Goal: Find contact information: Find contact information

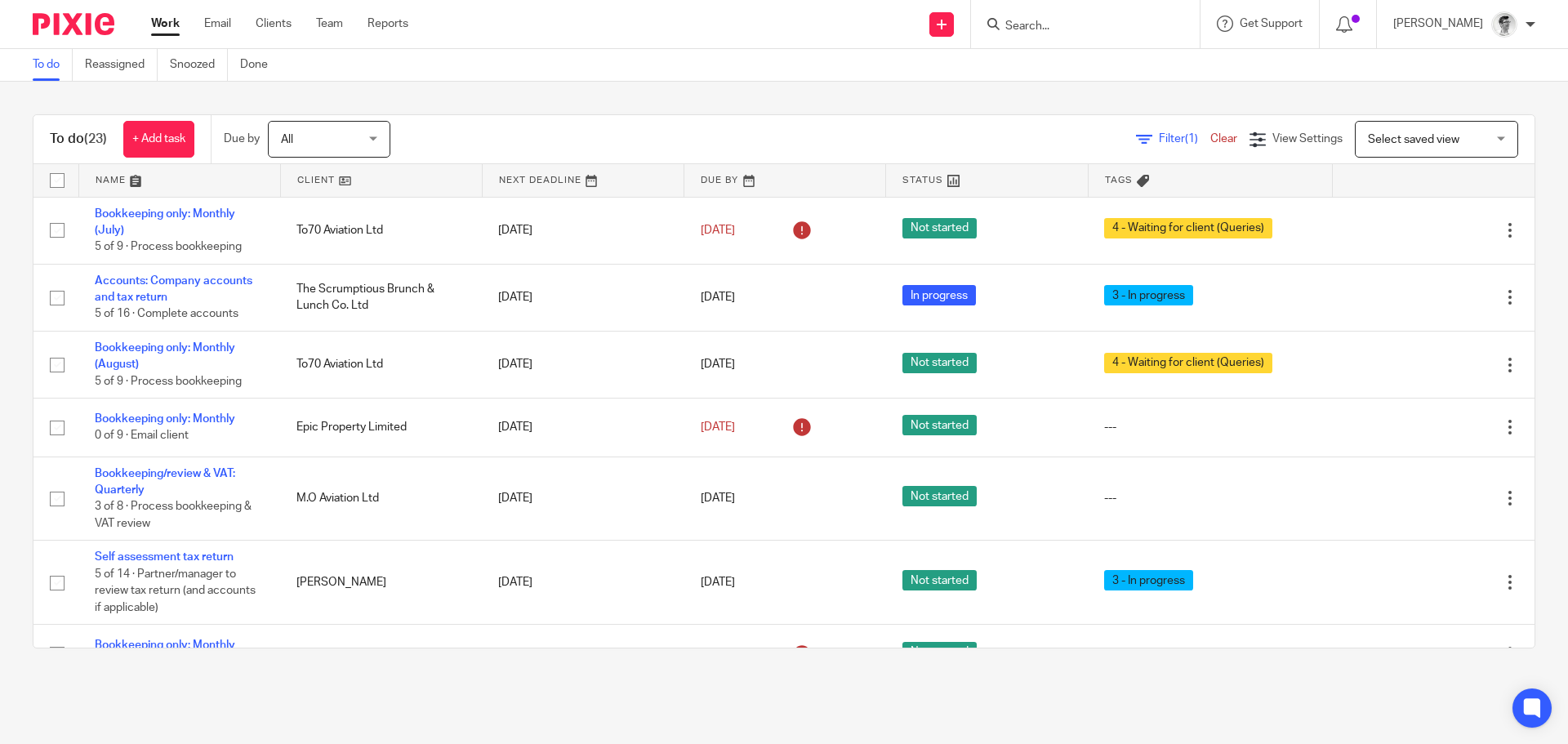
click at [1102, 31] on input "Search" at bounding box center [1077, 26] width 147 height 14
click at [1110, 27] on input "Search" at bounding box center [1077, 26] width 147 height 14
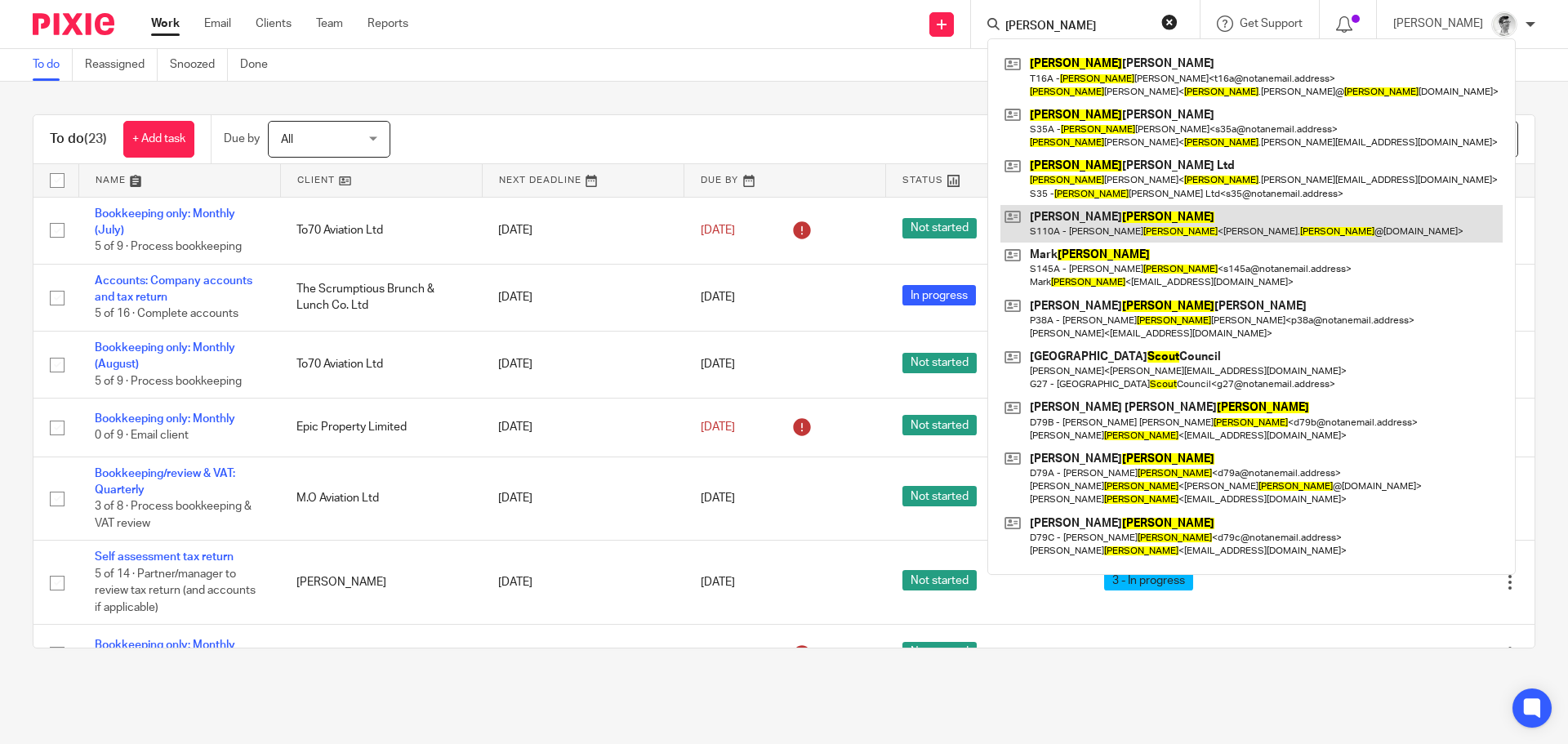
type input "scott"
click at [1133, 215] on link at bounding box center [1252, 224] width 502 height 37
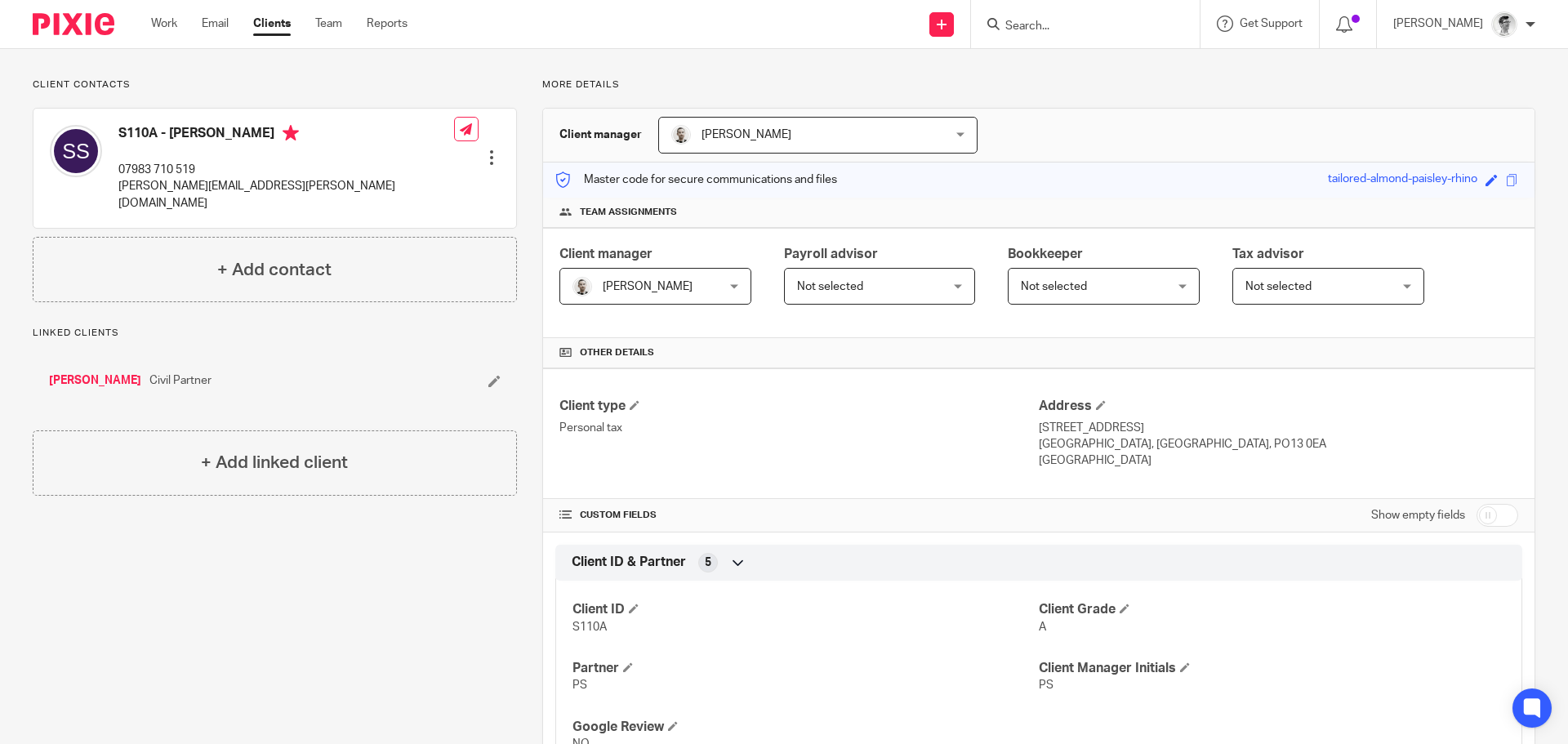
scroll to position [82, 0]
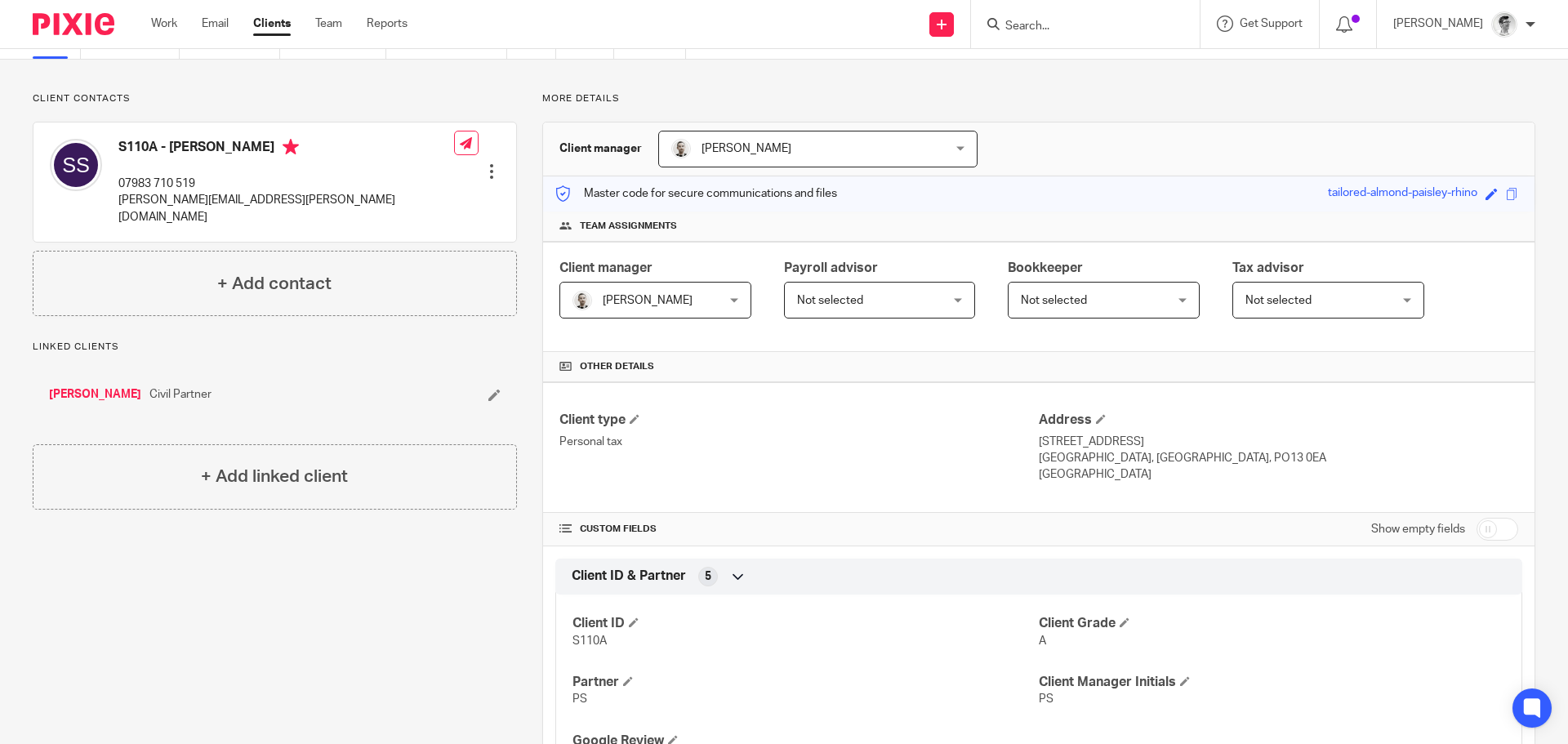
click at [1117, 24] on input "Search" at bounding box center [1077, 26] width 147 height 14
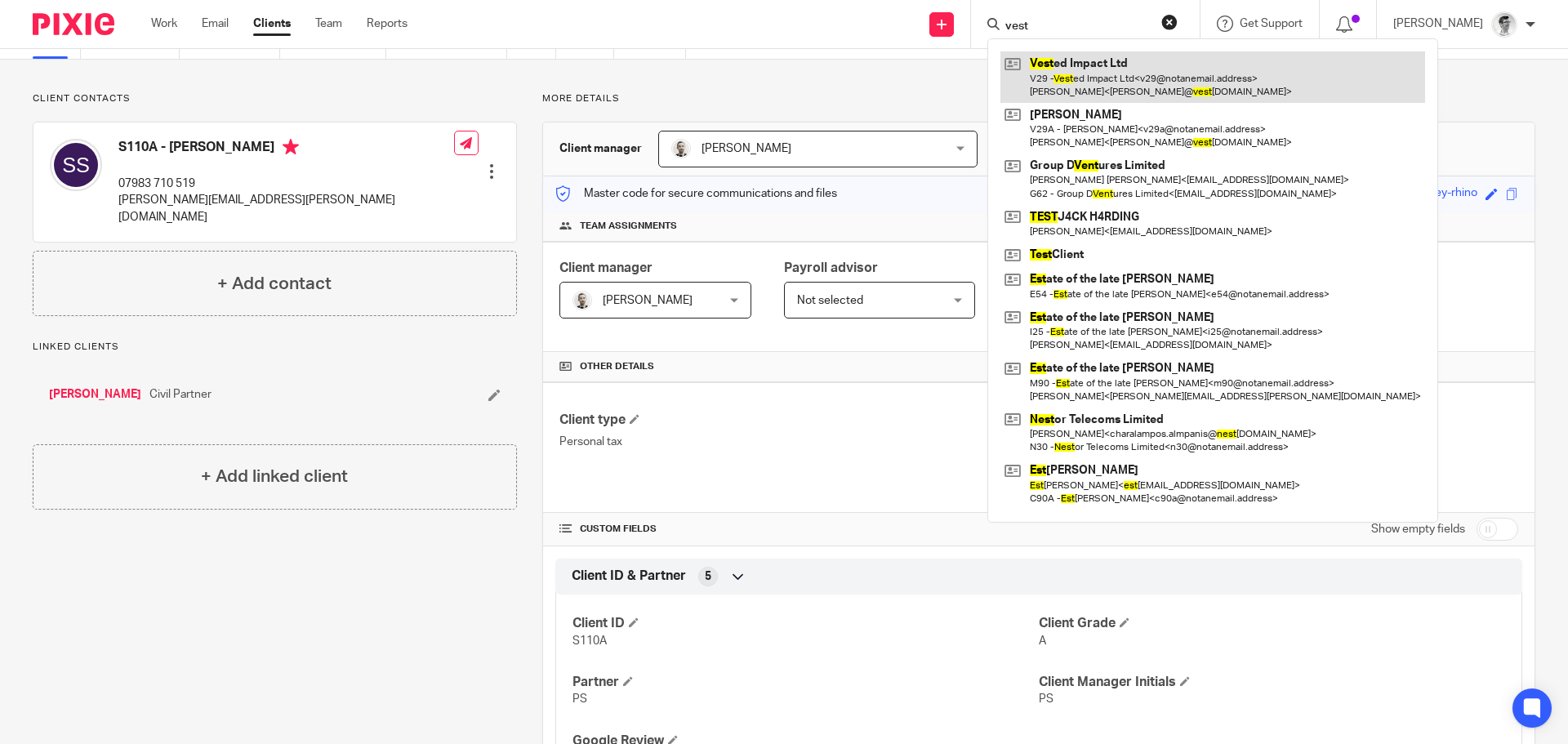
type input "vest"
click at [1076, 73] on link at bounding box center [1213, 76] width 425 height 50
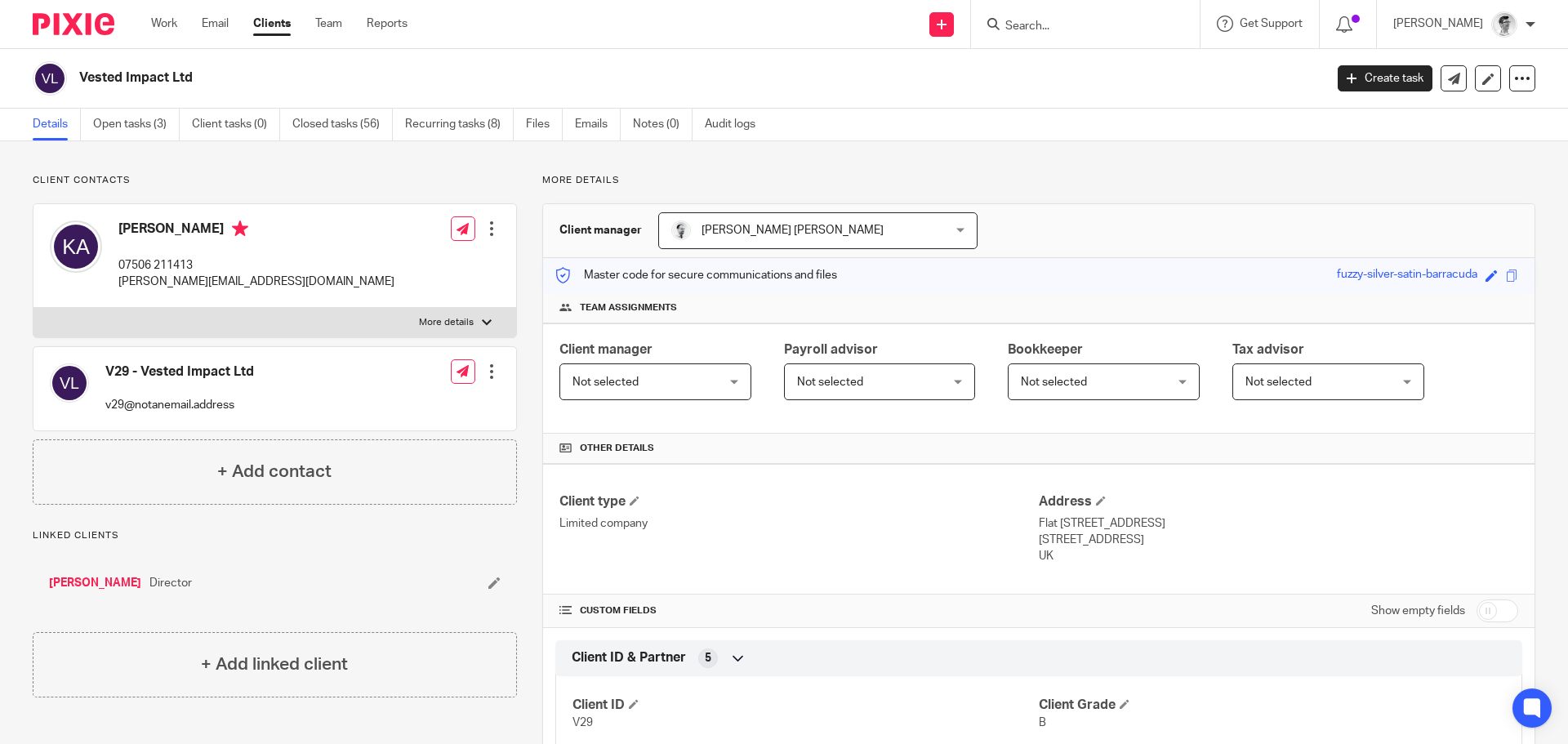
click at [1044, 24] on input "Search" at bounding box center [1077, 26] width 147 height 14
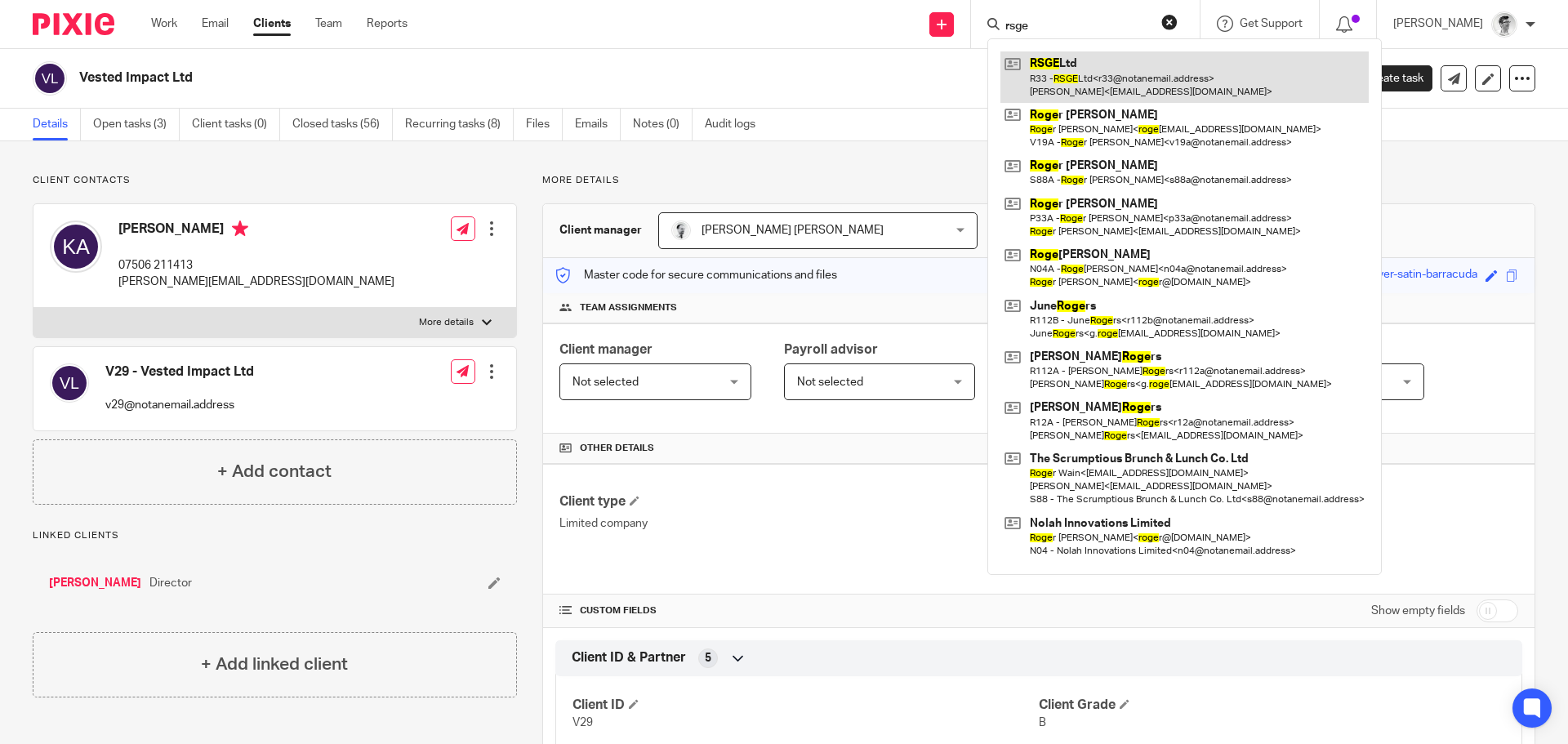
type input "rsge"
click at [1074, 74] on link at bounding box center [1185, 76] width 369 height 50
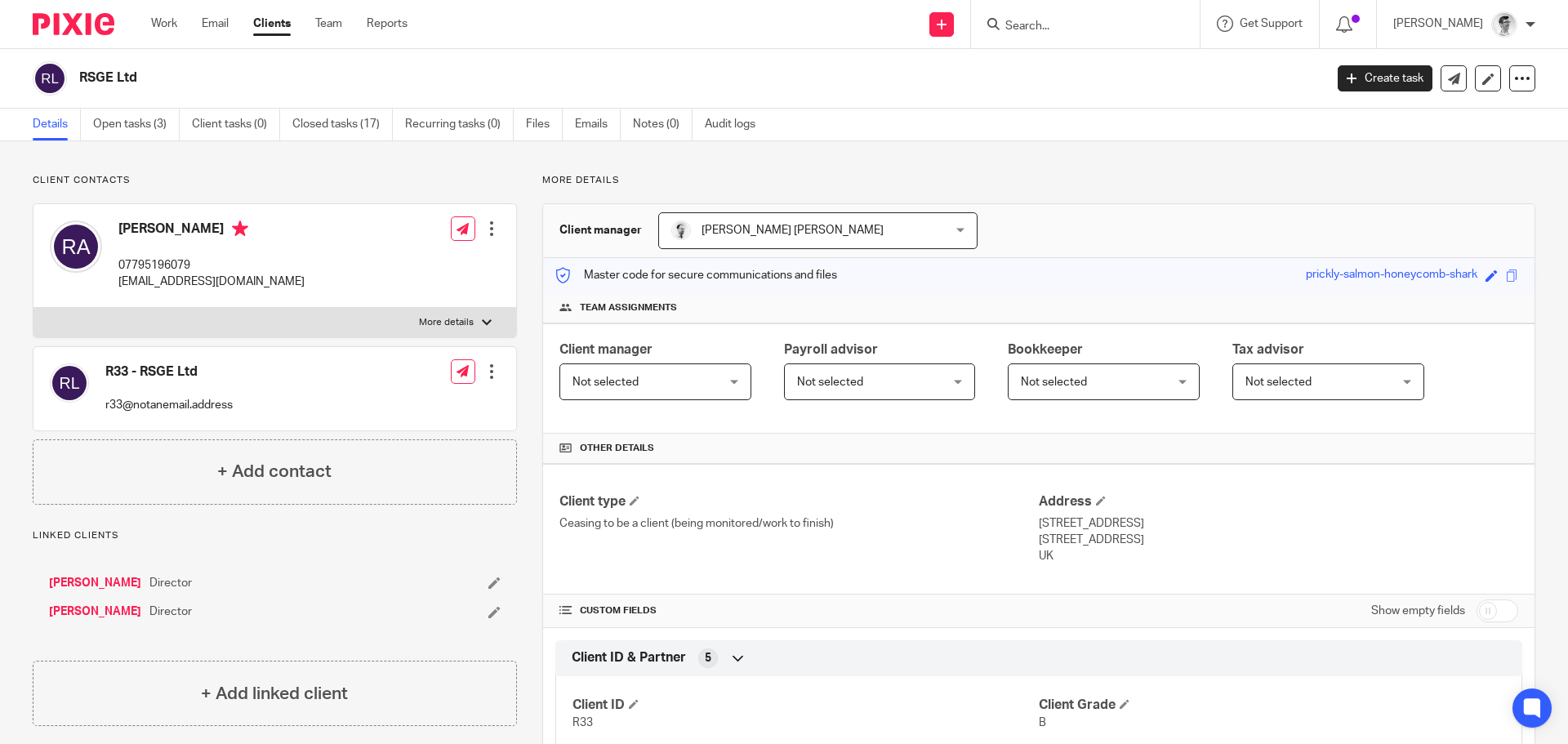
click at [1067, 30] on input "Search" at bounding box center [1077, 26] width 147 height 14
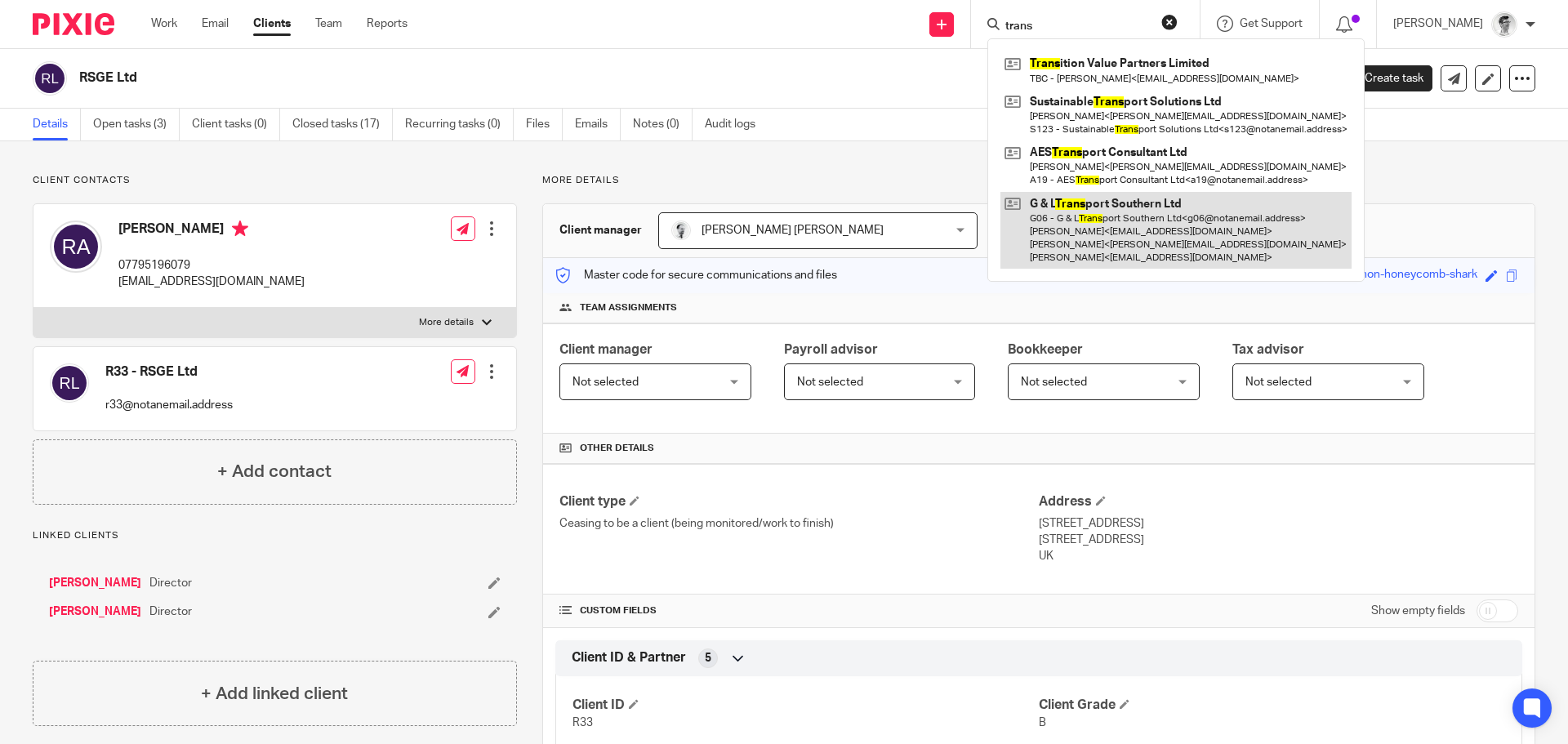
type input "trans"
click at [1120, 255] on link at bounding box center [1176, 231] width 352 height 77
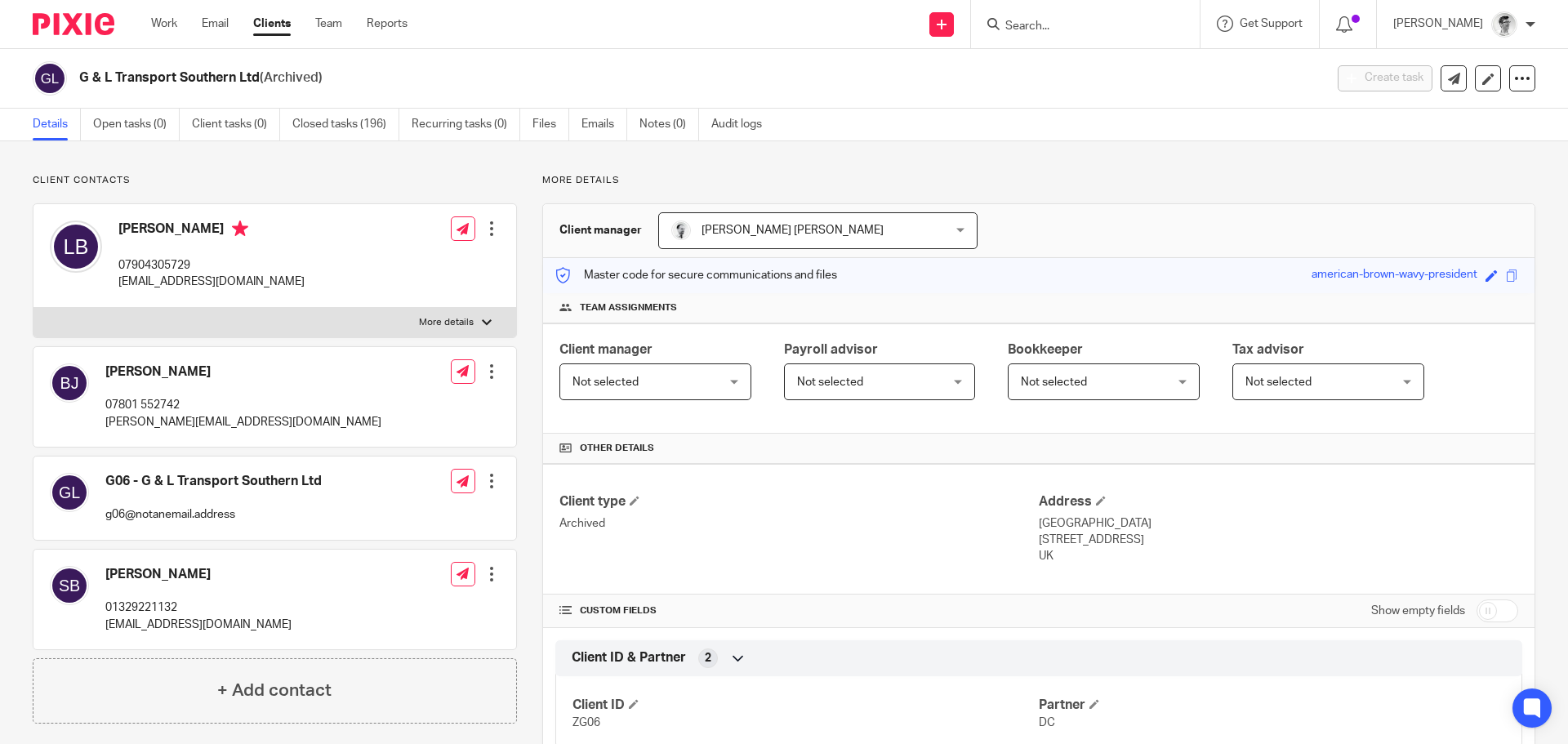
click at [1064, 20] on input "Search" at bounding box center [1077, 26] width 147 height 14
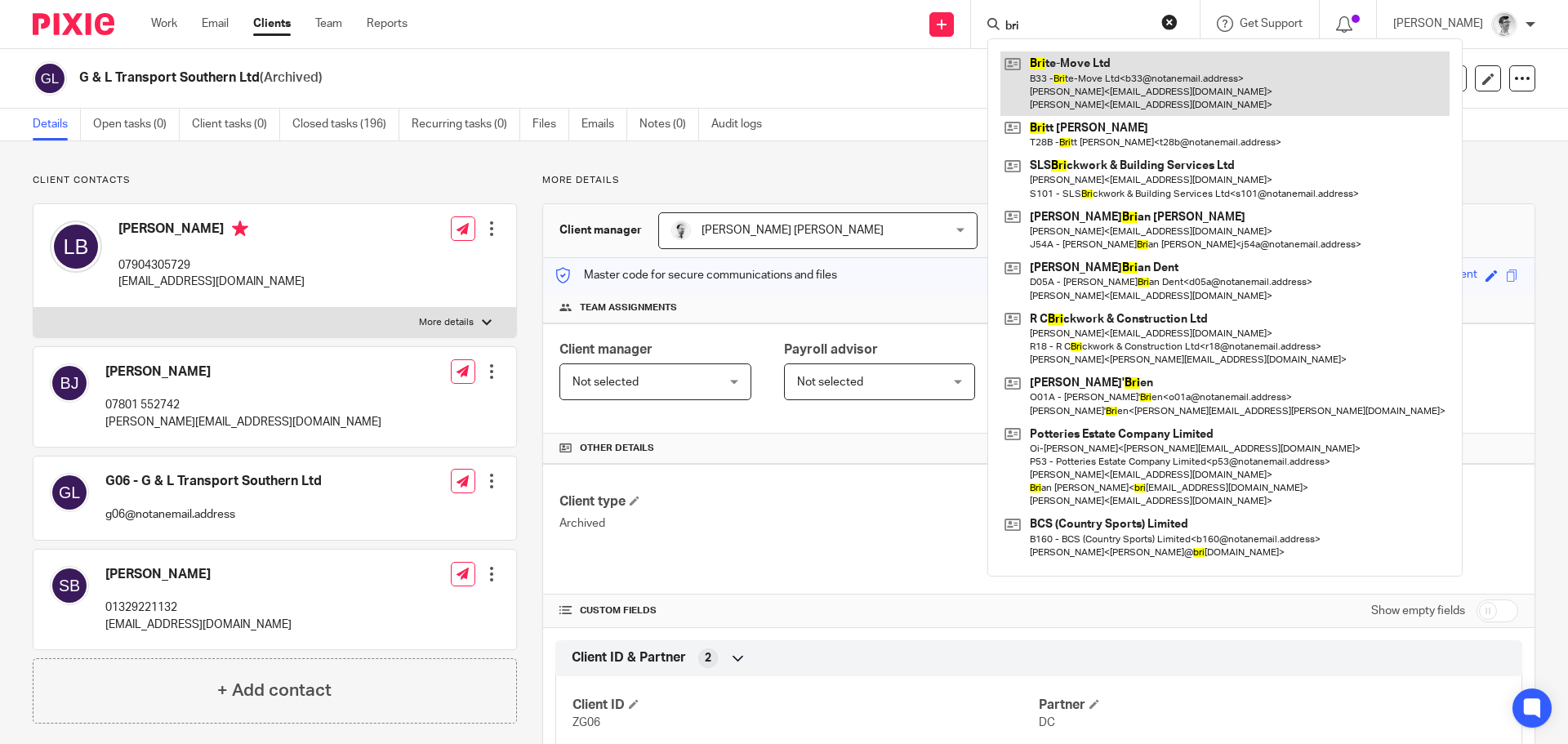
type input "bri"
click at [1068, 85] on link at bounding box center [1226, 83] width 449 height 65
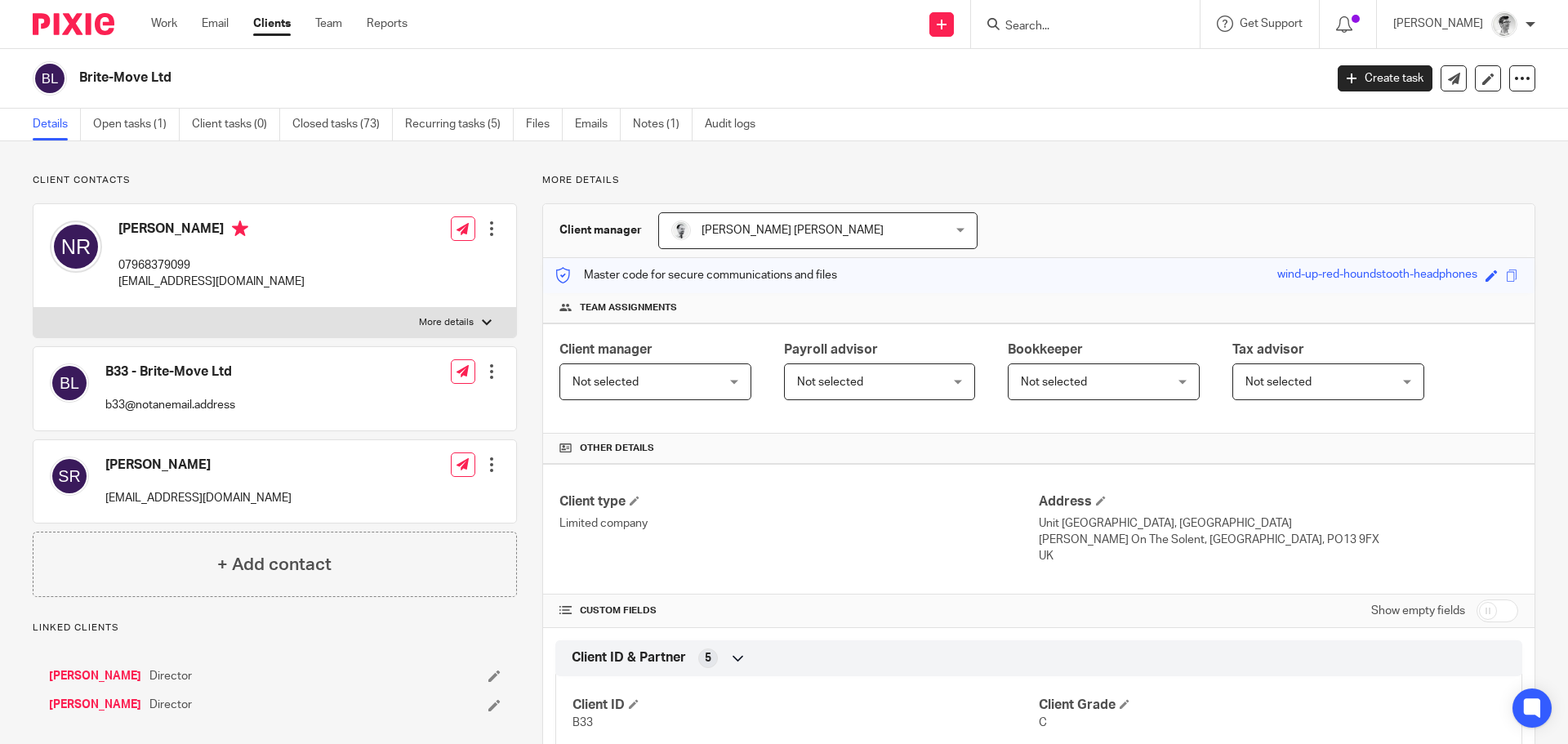
click at [1089, 26] on input "Search" at bounding box center [1077, 26] width 147 height 14
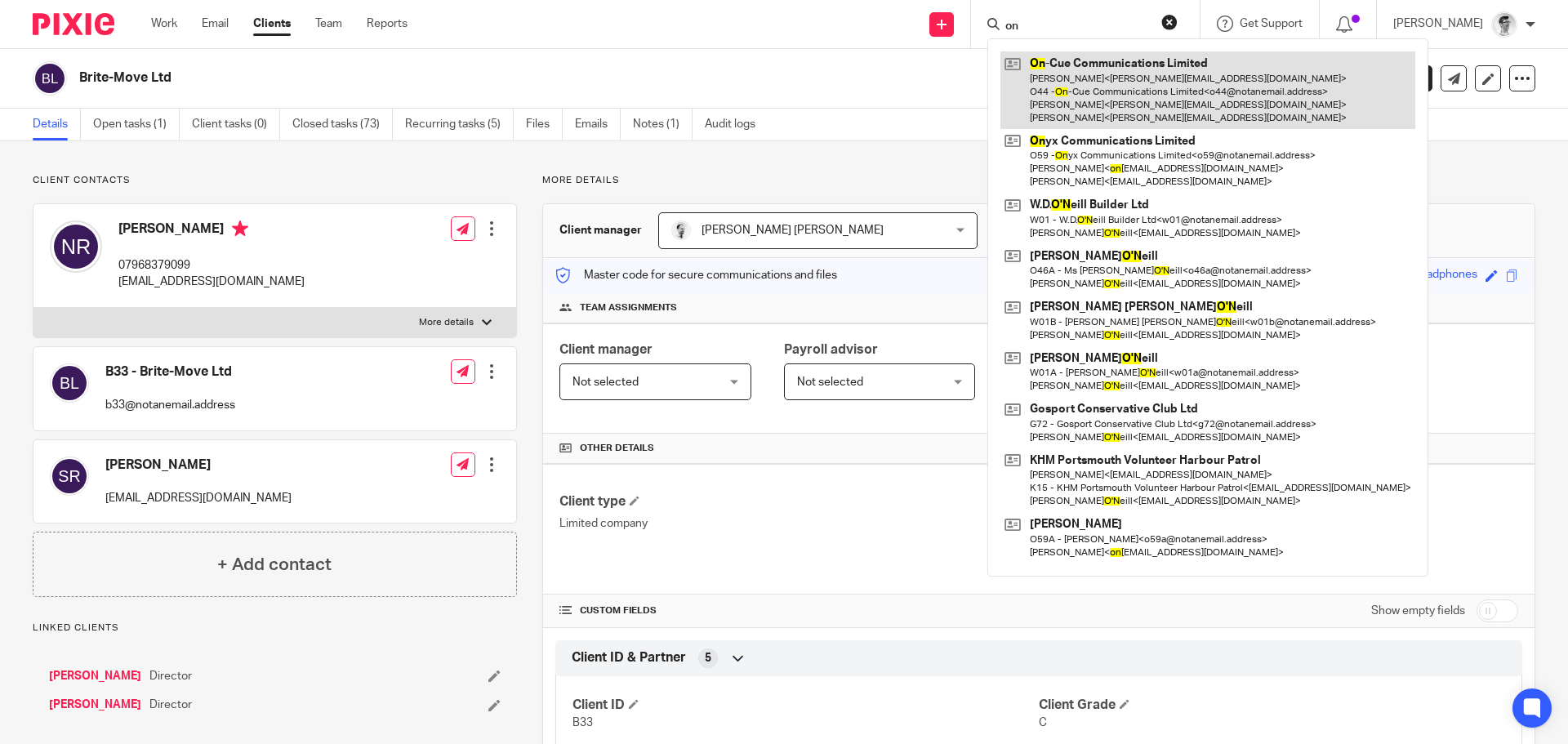
type input "on"
click at [1058, 86] on link at bounding box center [1208, 89] width 415 height 77
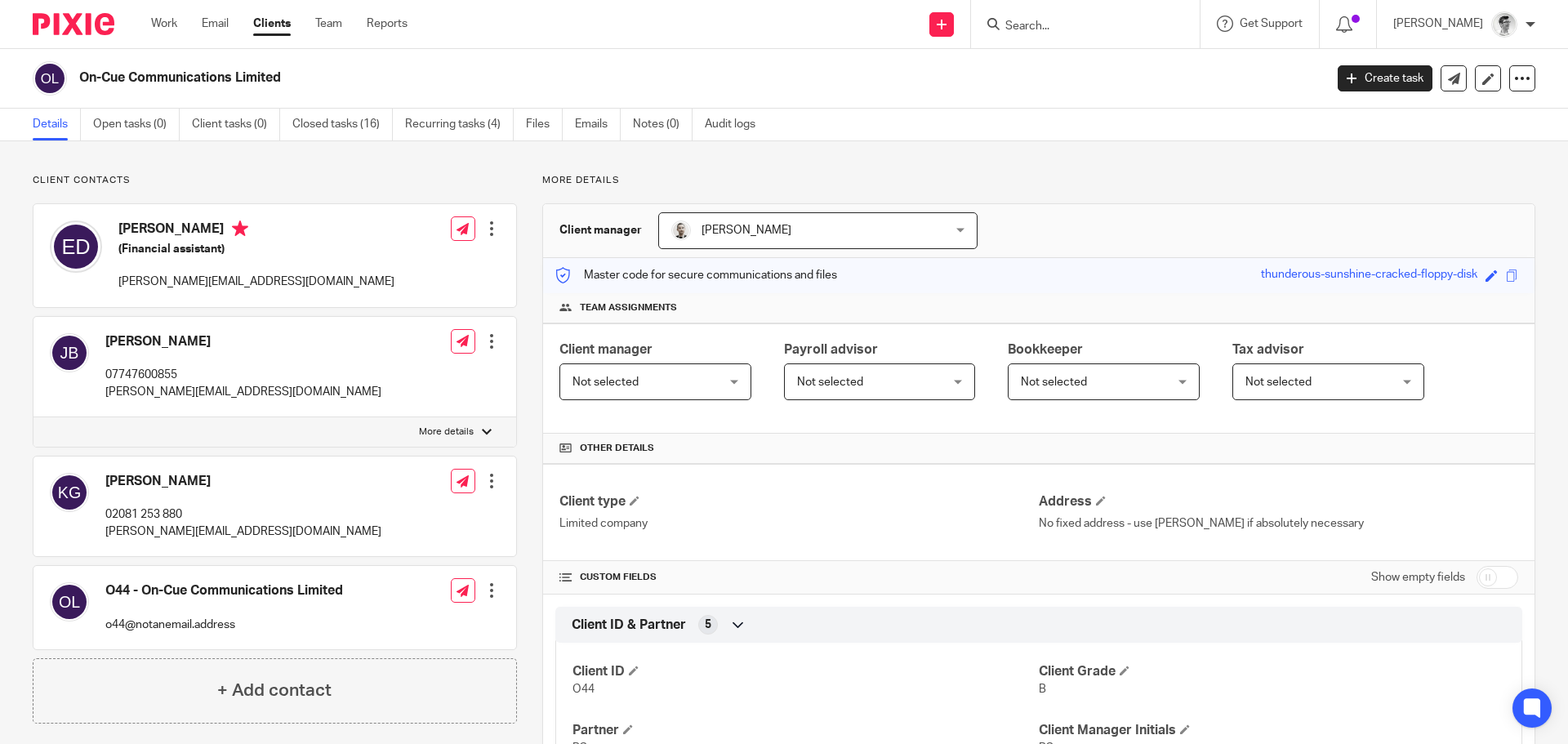
click at [1078, 21] on input "Search" at bounding box center [1077, 26] width 147 height 14
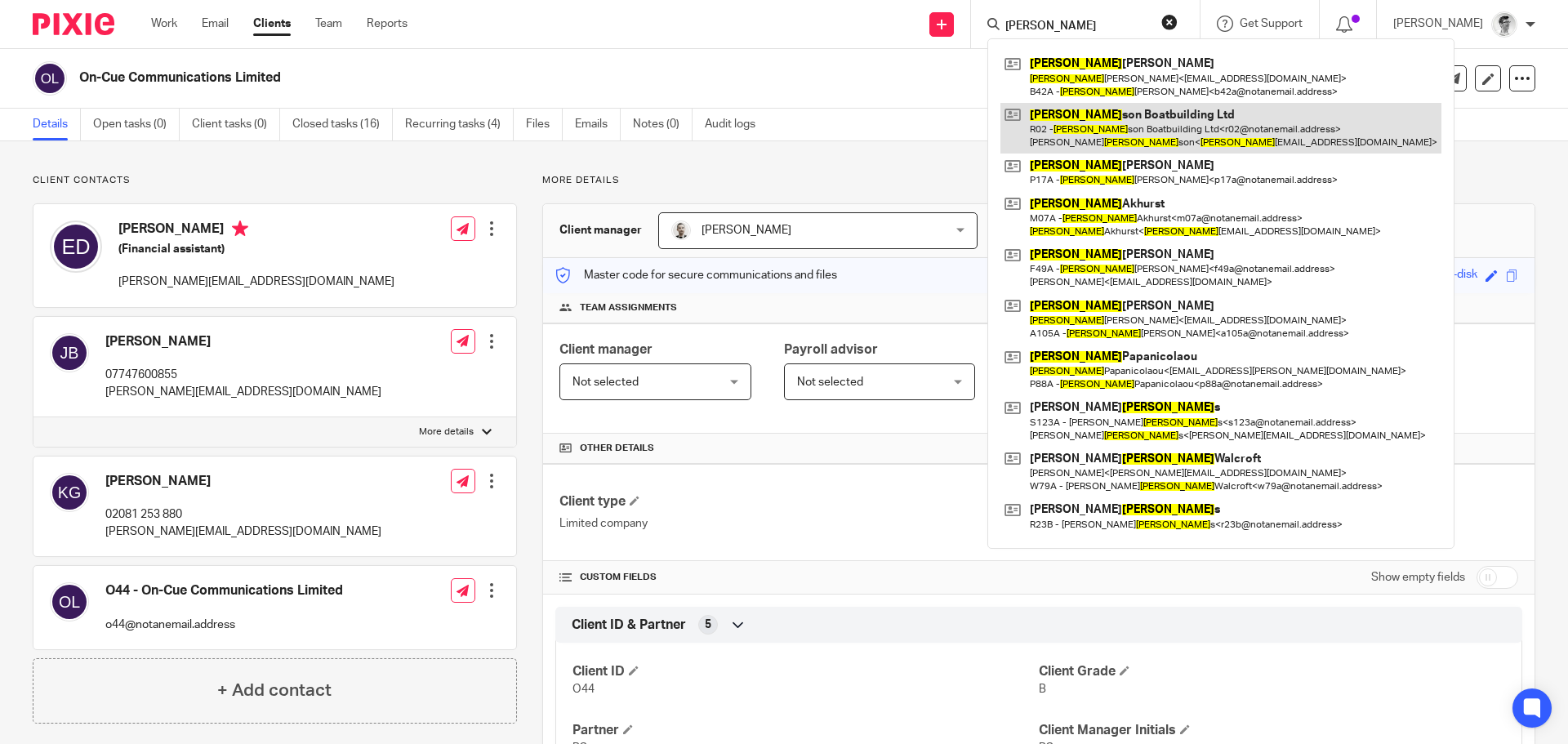
type input "robet"
click at [1109, 114] on link at bounding box center [1222, 128] width 441 height 50
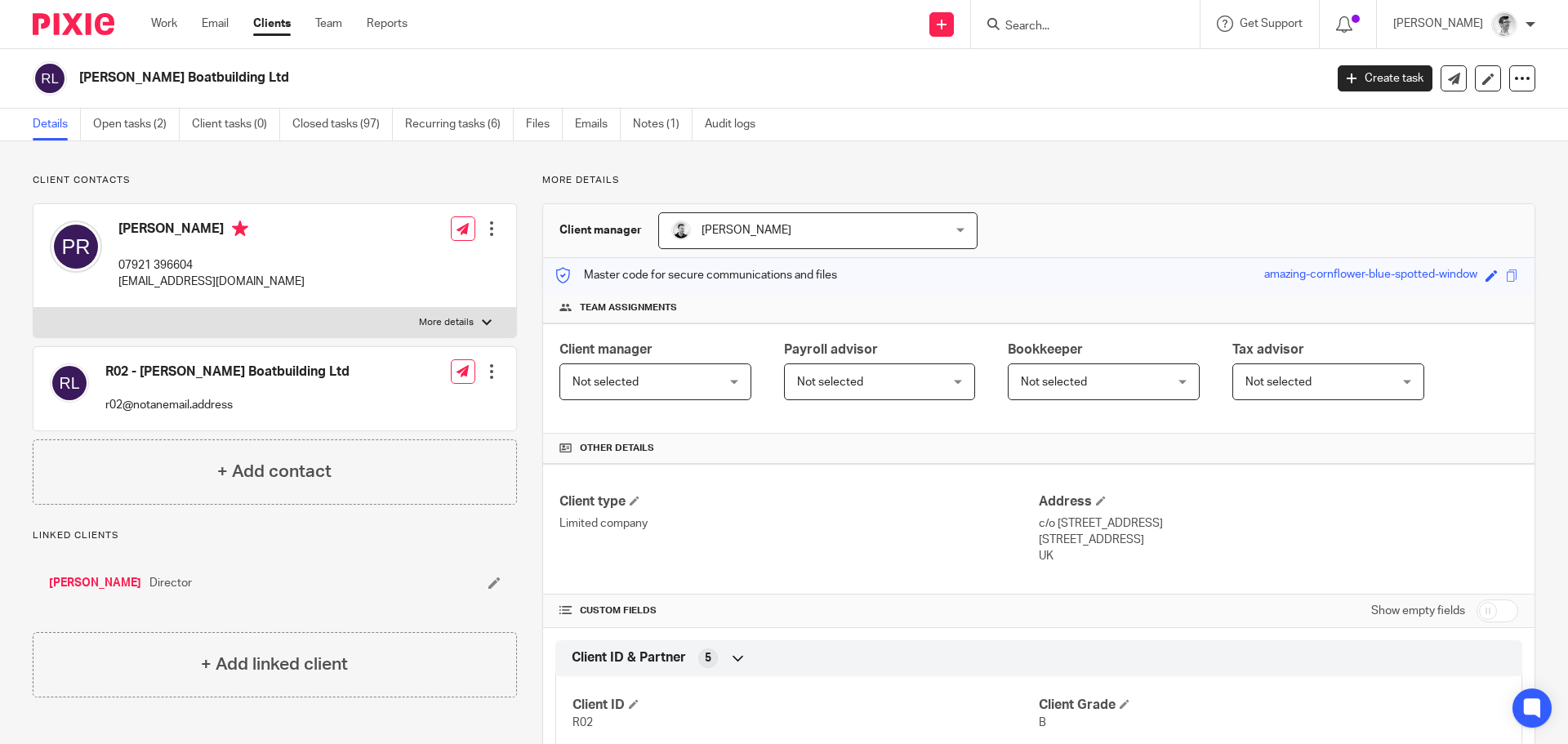
click at [1079, 27] on input "Search" at bounding box center [1077, 26] width 147 height 14
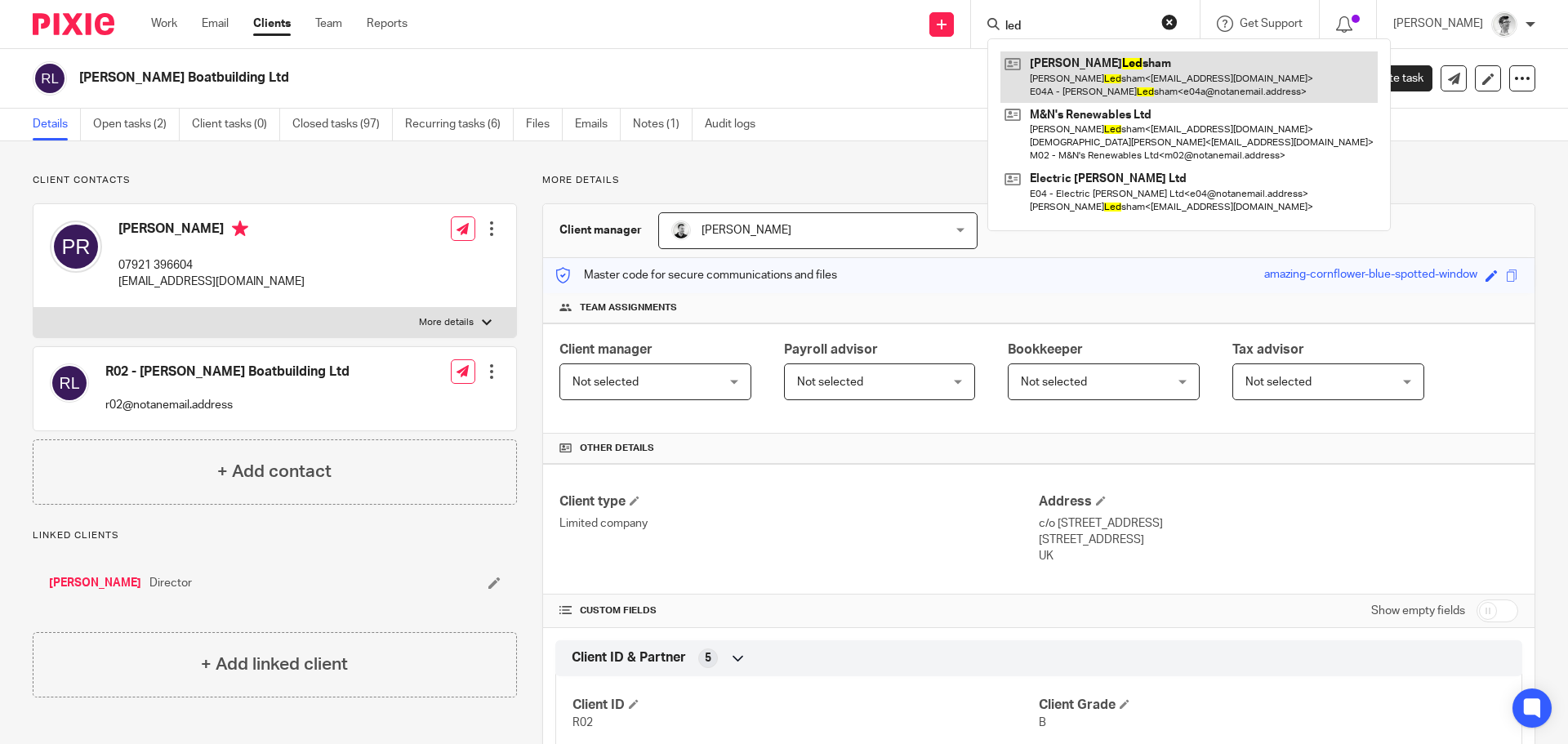
type input "led"
click at [1091, 85] on link at bounding box center [1189, 76] width 377 height 50
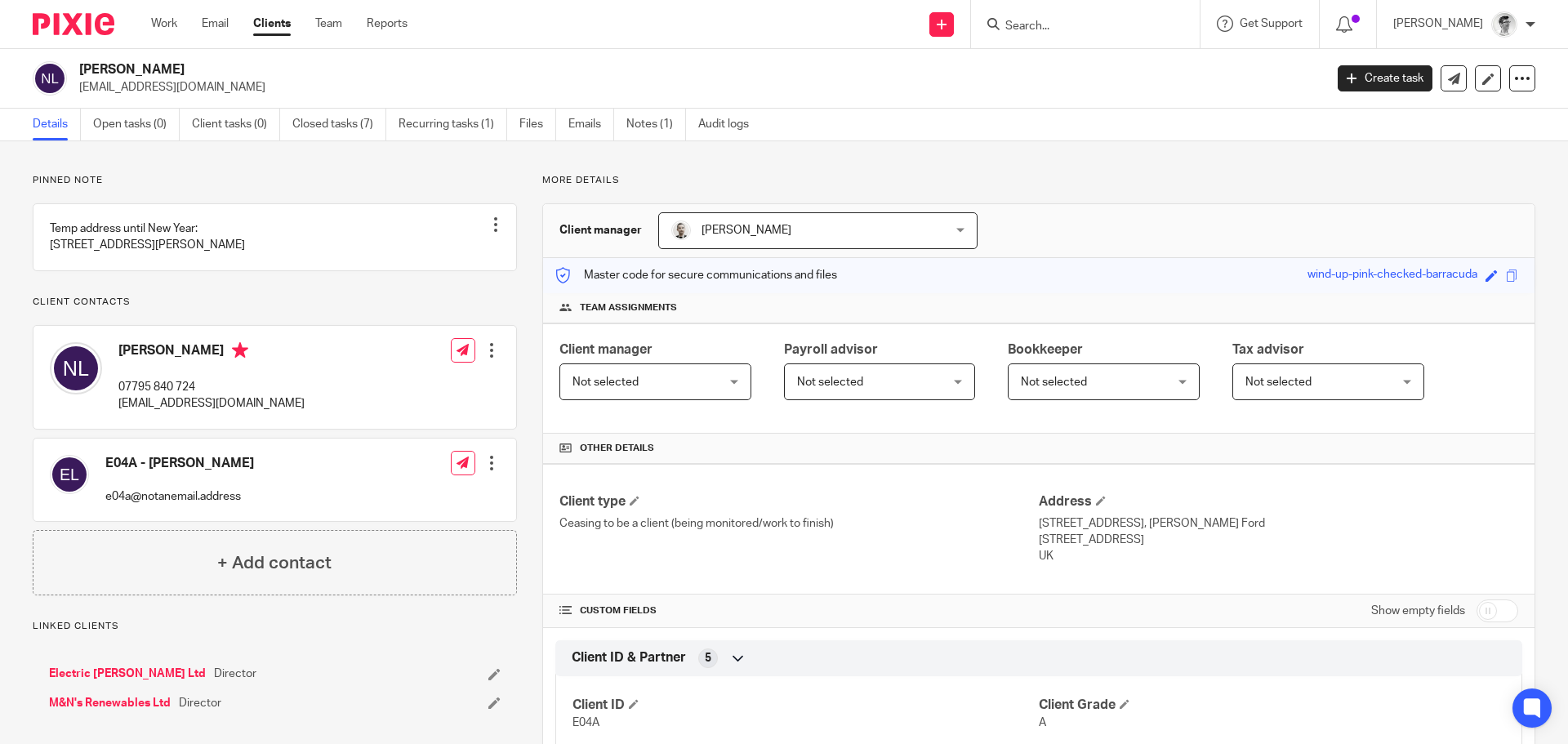
click at [1094, 18] on form at bounding box center [1090, 24] width 174 height 20
click at [1073, 32] on input "Search" at bounding box center [1077, 26] width 147 height 14
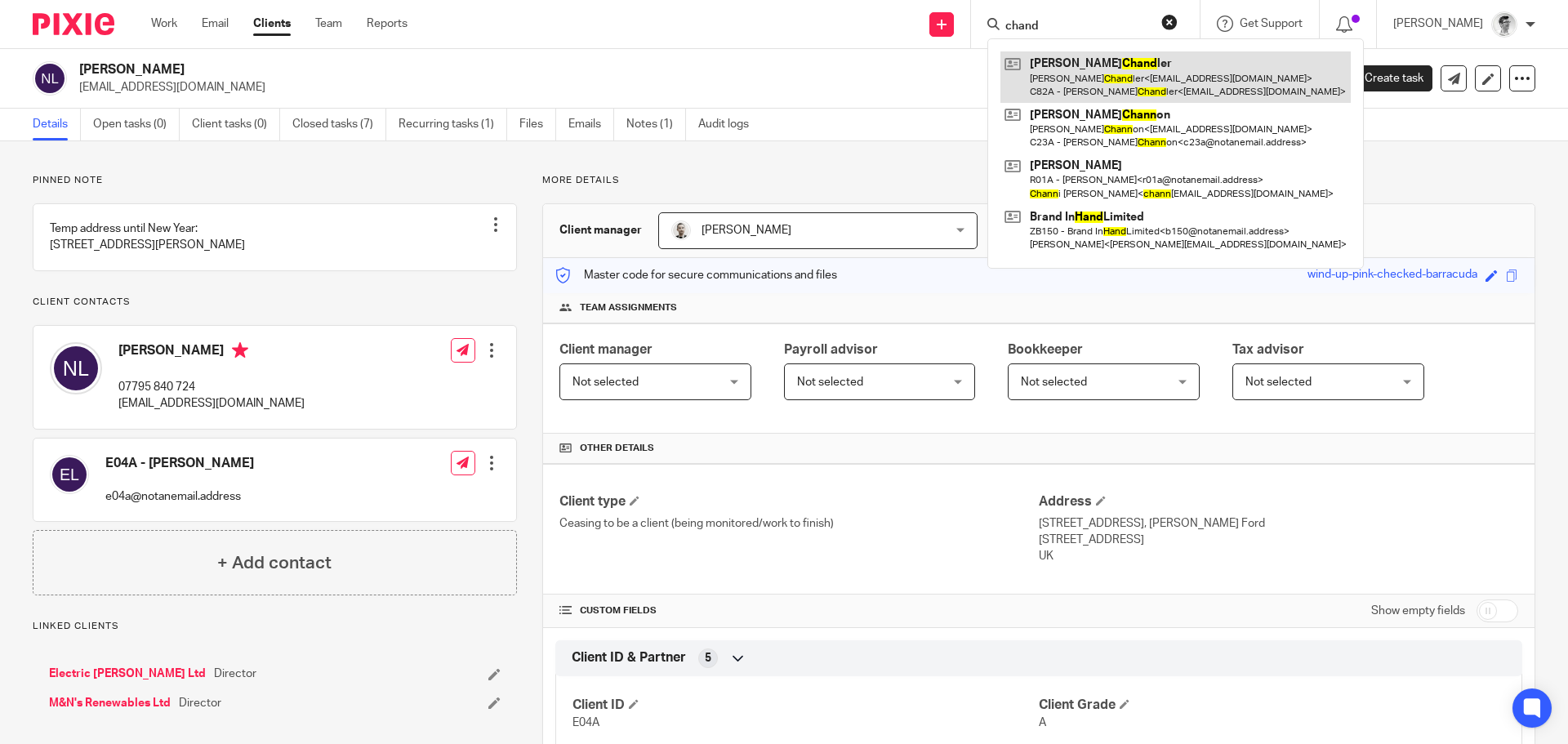
type input "chand"
click at [1071, 91] on link at bounding box center [1176, 76] width 351 height 50
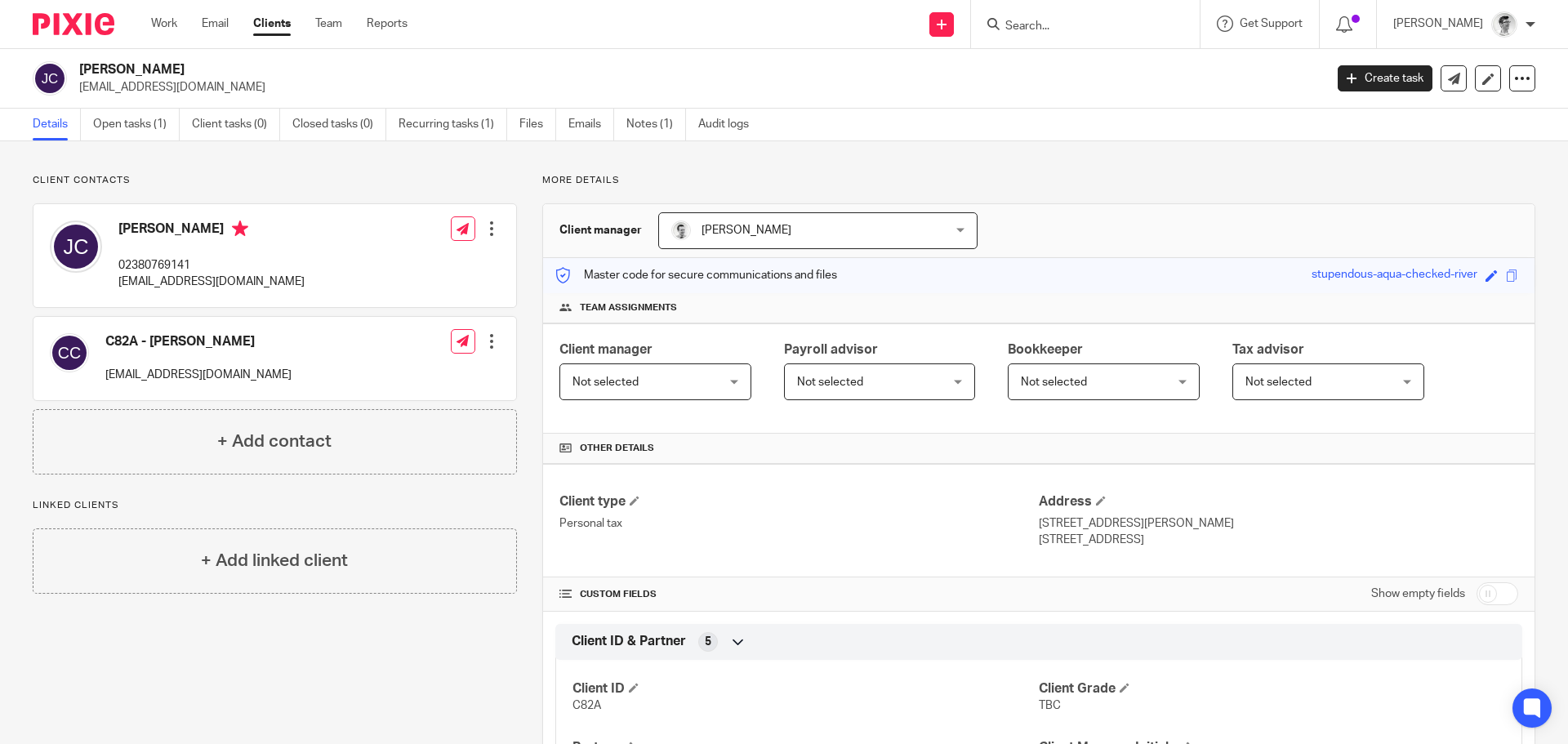
click at [1084, 31] on input "Search" at bounding box center [1077, 26] width 147 height 14
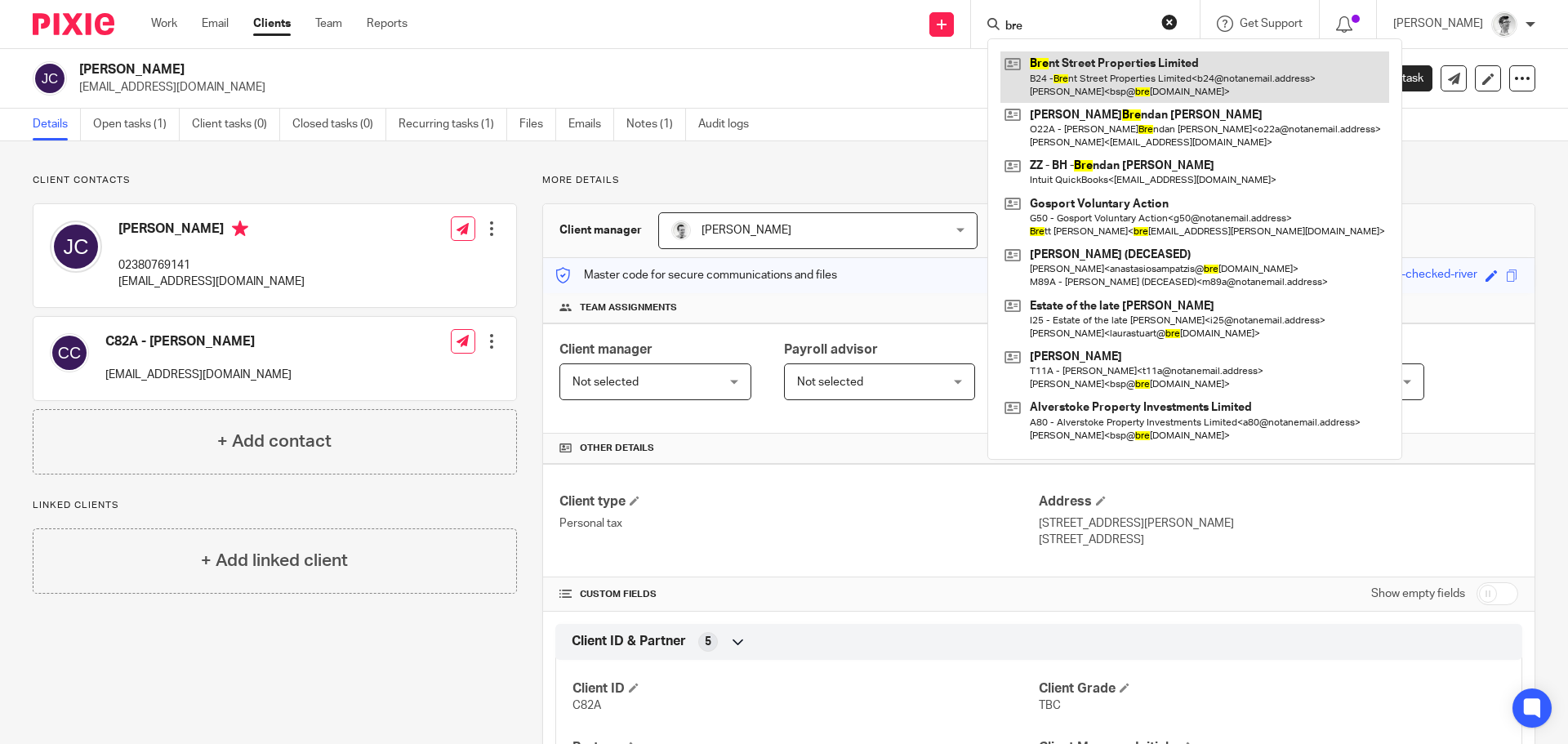
type input "bre"
click at [1106, 100] on link at bounding box center [1195, 76] width 389 height 50
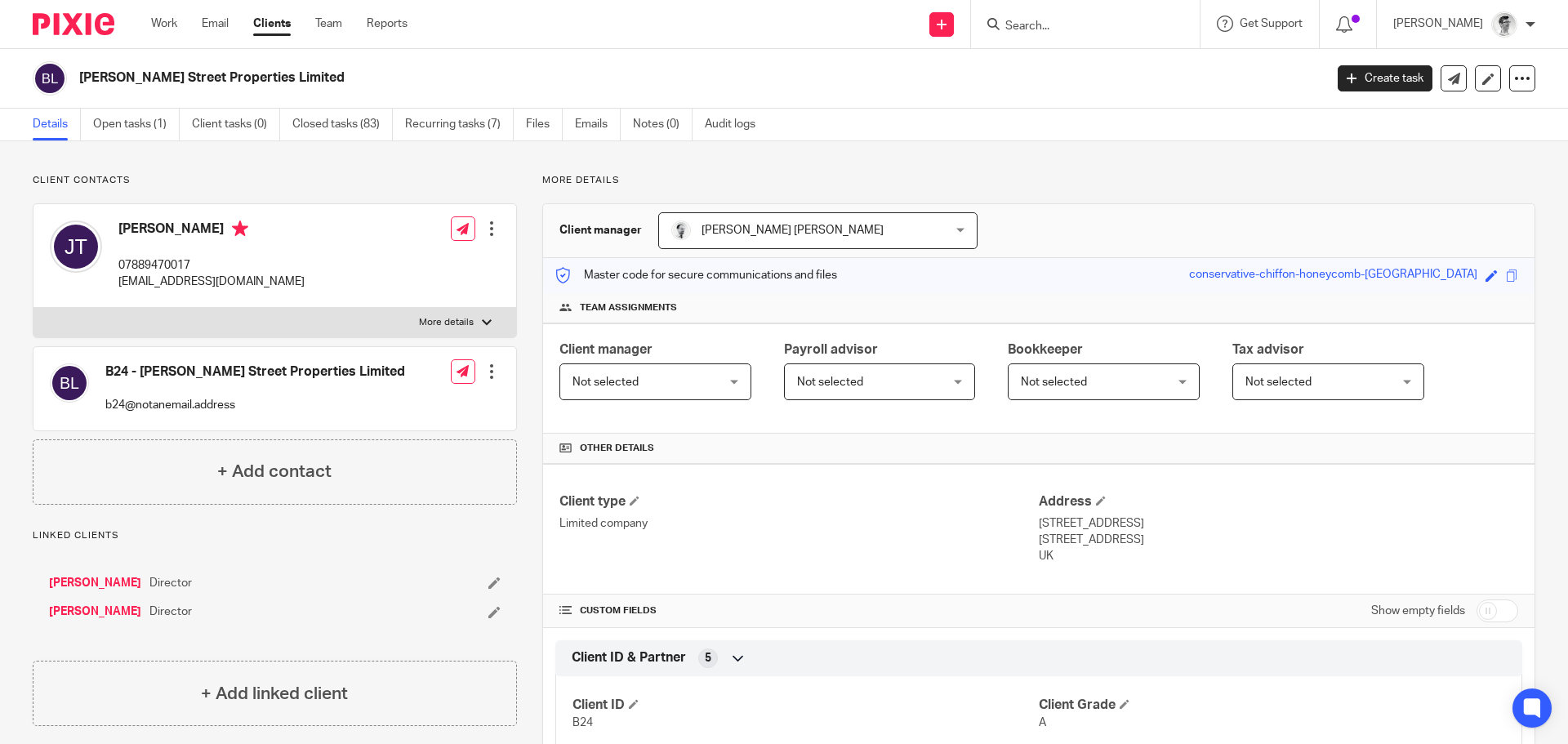
drag, startPoint x: 306, startPoint y: 72, endPoint x: 73, endPoint y: 83, distance: 233.3
click at [73, 83] on div "[PERSON_NAME] Street Properties Limited" at bounding box center [672, 78] width 1281 height 34
click at [1077, 32] on input "Search" at bounding box center [1077, 26] width 147 height 14
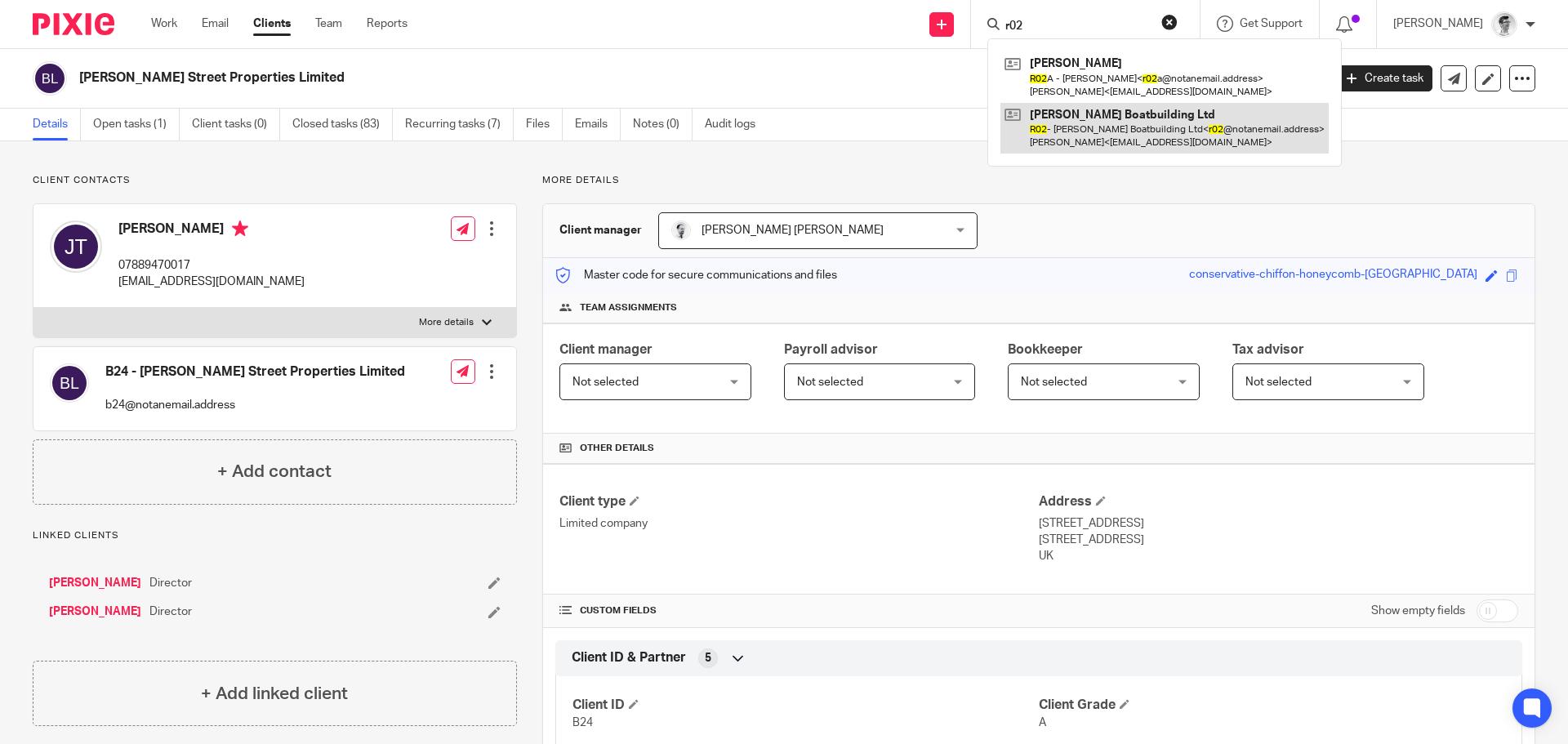
type input "r02"
drag, startPoint x: 1084, startPoint y: 132, endPoint x: 1056, endPoint y: 137, distance: 28.4
click at [1084, 132] on link at bounding box center [1165, 128] width 329 height 50
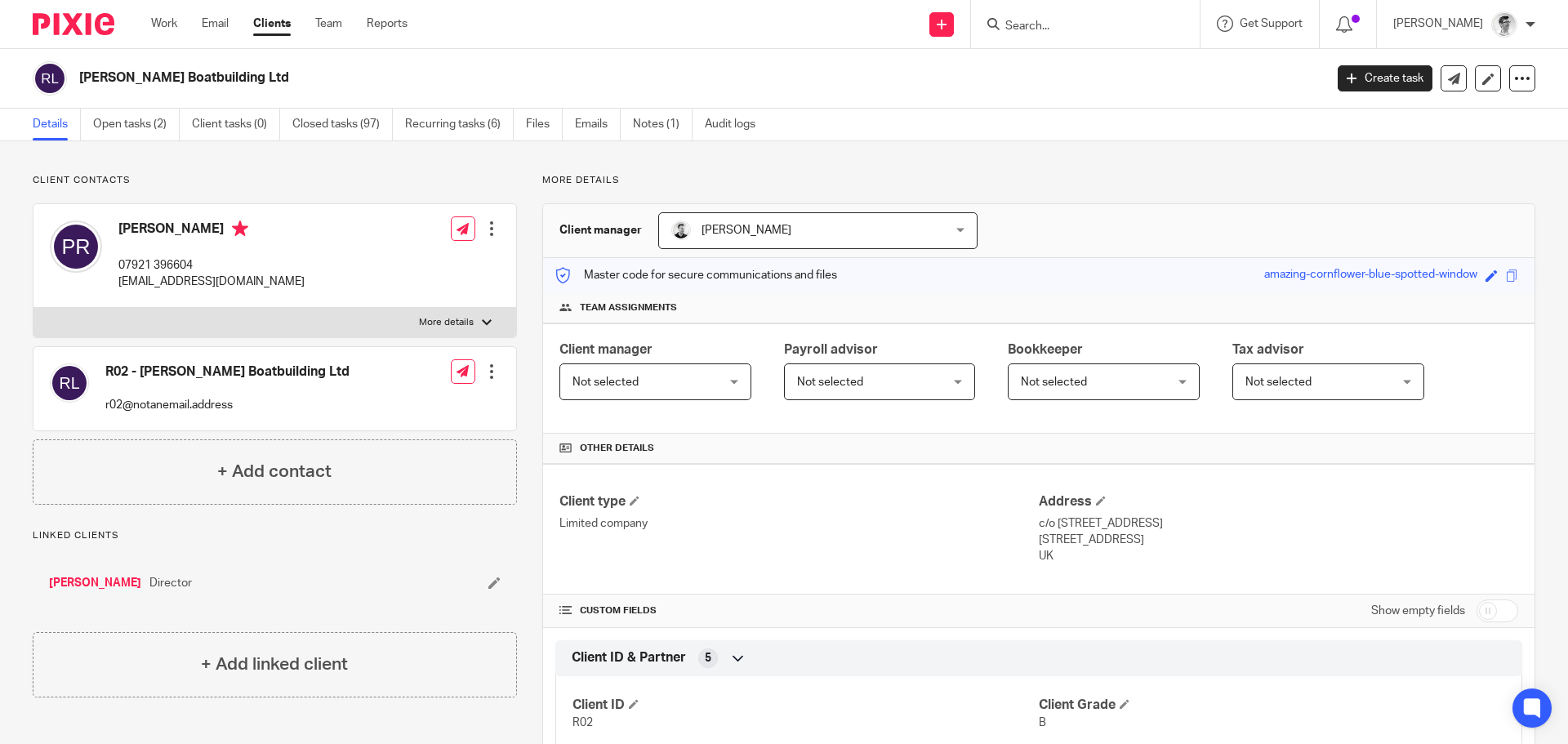
drag, startPoint x: 283, startPoint y: 83, endPoint x: 83, endPoint y: 74, distance: 200.2
click at [83, 74] on h2 "Robertson Boatbuilding Ltd" at bounding box center [573, 78] width 987 height 17
copy h2 "Robertson Boatbuilding Ltd"
click at [1126, 25] on input "Search" at bounding box center [1077, 26] width 147 height 14
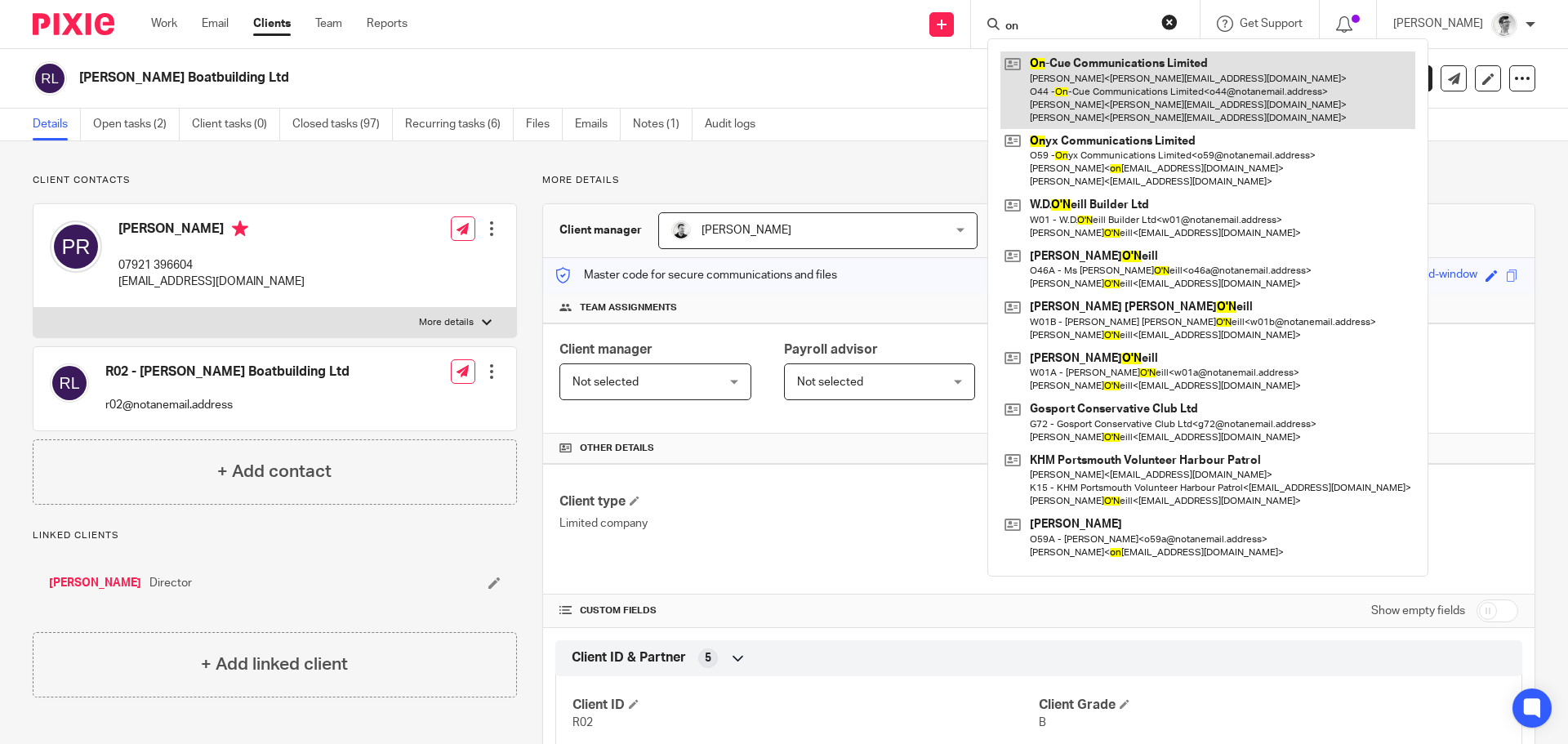
type input "on"
click at [1139, 71] on link at bounding box center [1208, 89] width 415 height 77
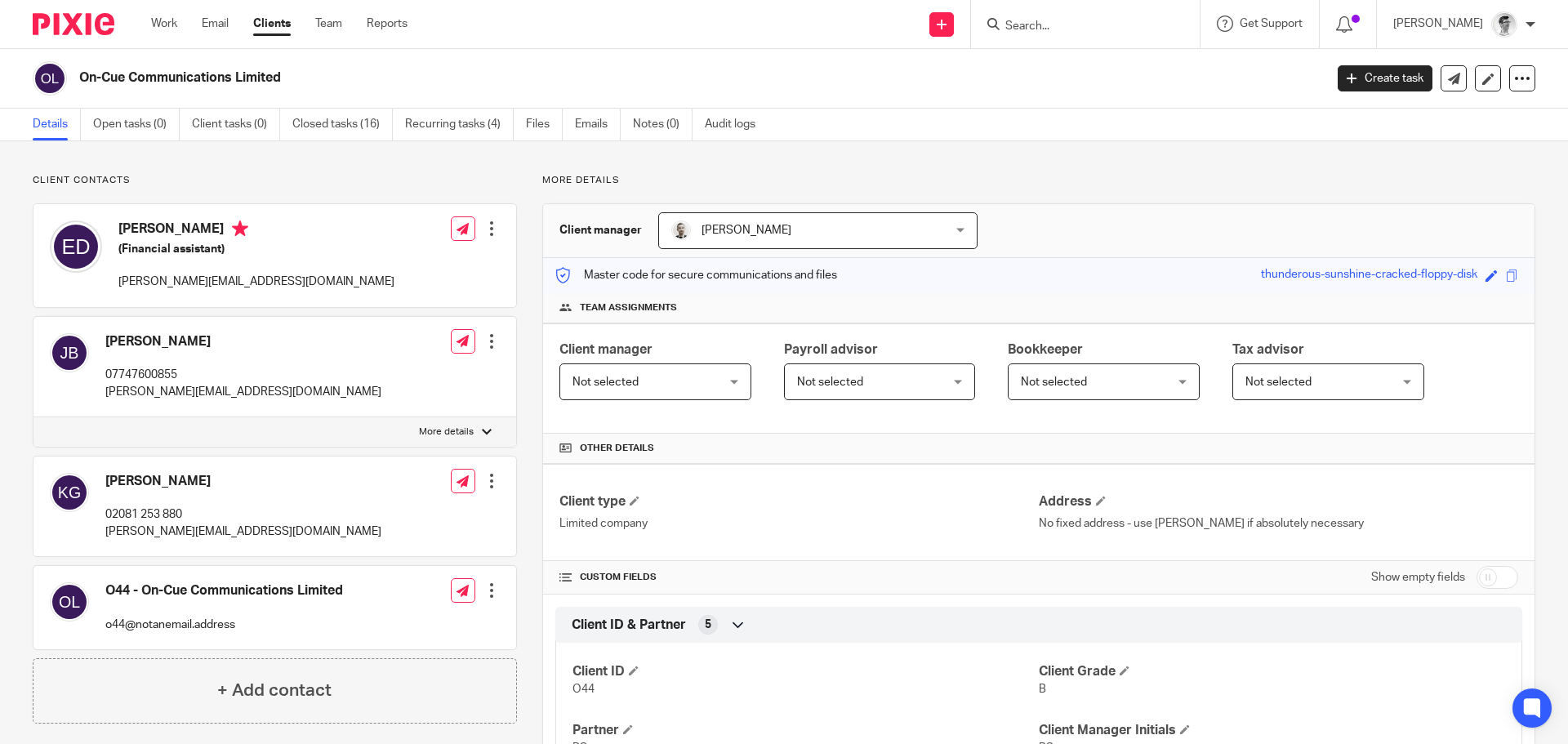
drag, startPoint x: 306, startPoint y: 87, endPoint x: 75, endPoint y: 72, distance: 231.5
click at [75, 72] on div "On-Cue Communications Limited" at bounding box center [672, 78] width 1281 height 34
copy h2 "On-Cue Communications Limited"
click at [1094, 20] on input "Search" at bounding box center [1077, 26] width 147 height 14
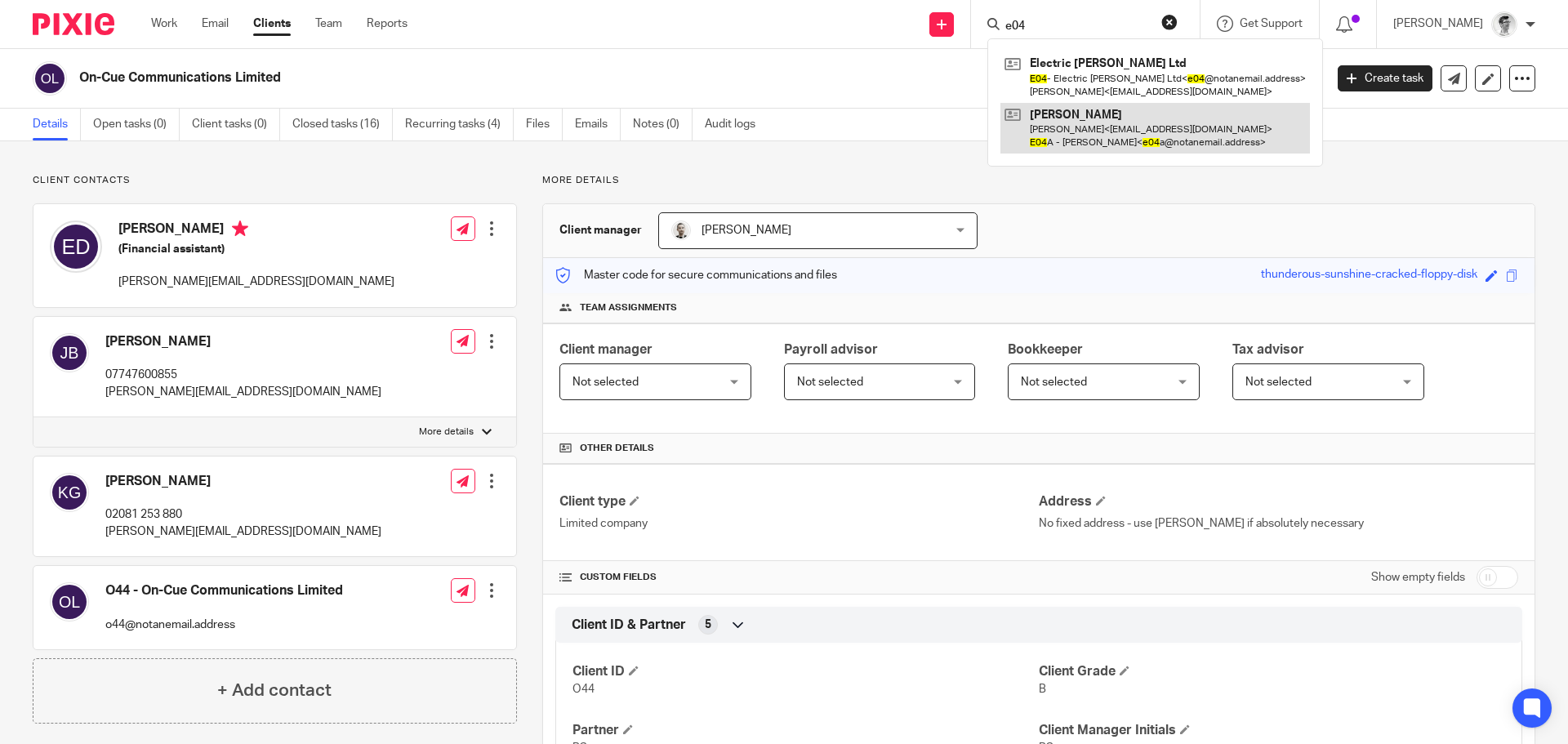
type input "e04"
click at [1083, 126] on link at bounding box center [1156, 128] width 310 height 50
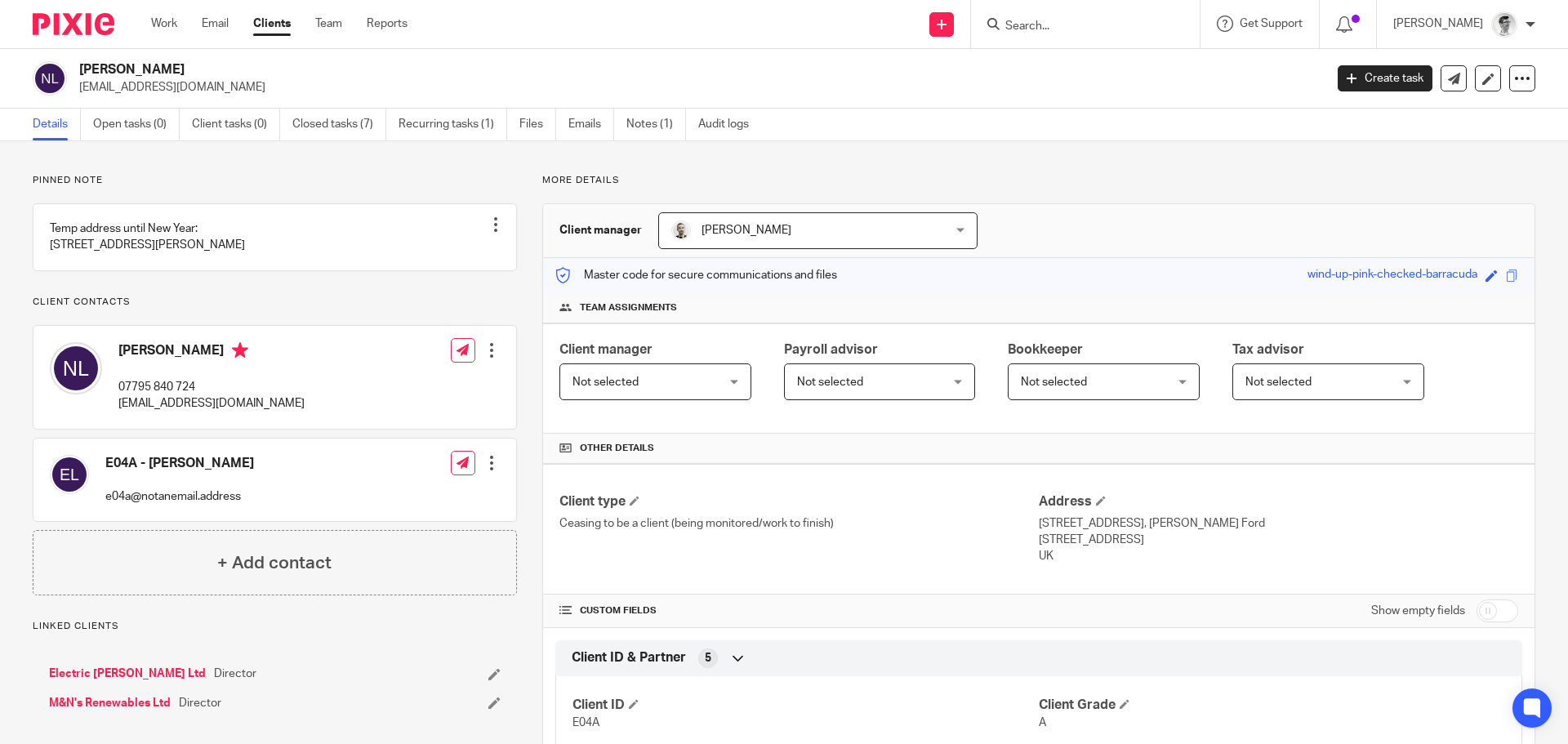
drag, startPoint x: 131, startPoint y: 68, endPoint x: 76, endPoint y: 68, distance: 55.0
click at [76, 68] on div "[PERSON_NAME] [EMAIL_ADDRESS][DOMAIN_NAME]" at bounding box center [672, 78] width 1281 height 34
copy h2 "[PERSON_NAME]"
click at [1088, 29] on input "Search" at bounding box center [1077, 26] width 147 height 14
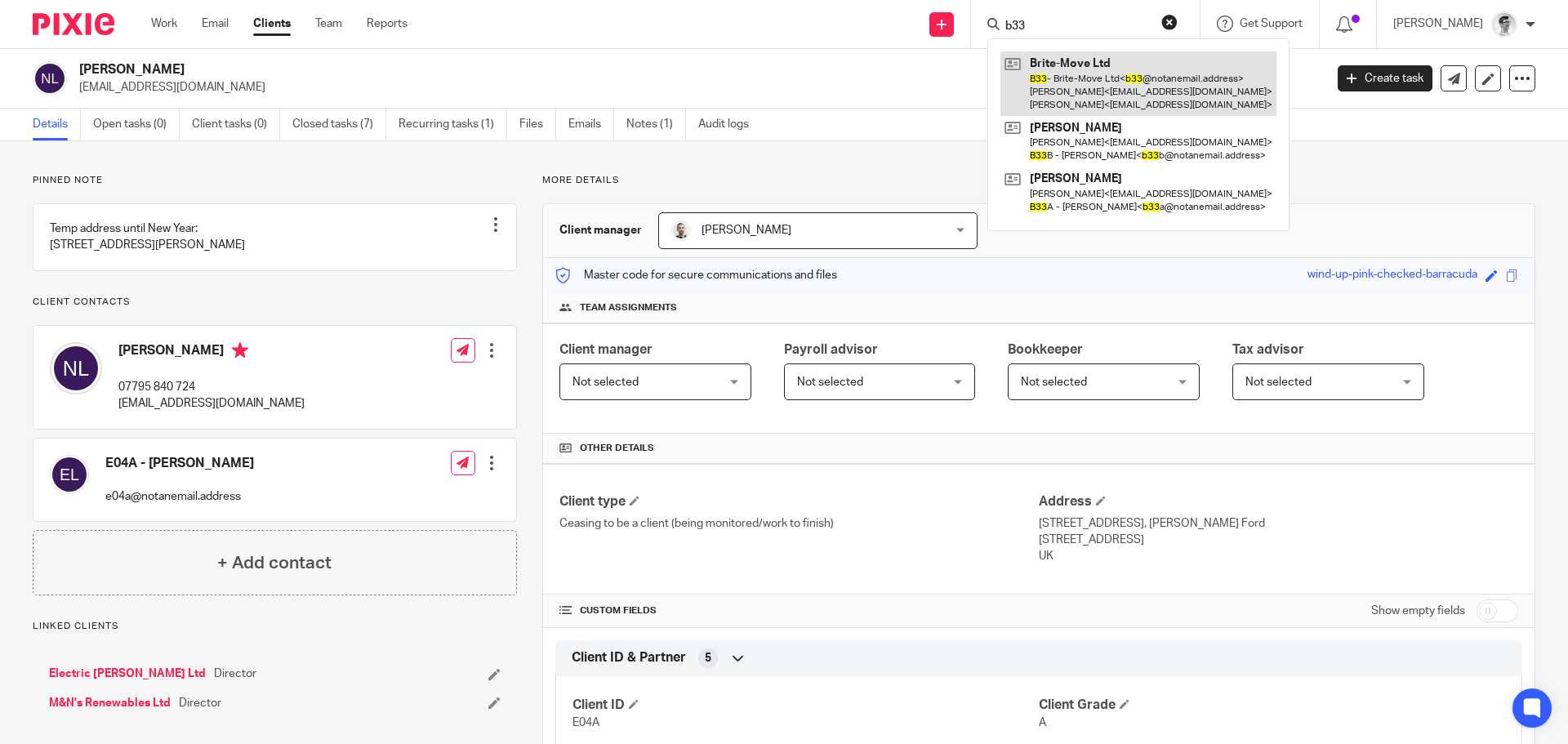
type input "b33"
click at [1132, 83] on link at bounding box center [1139, 83] width 276 height 65
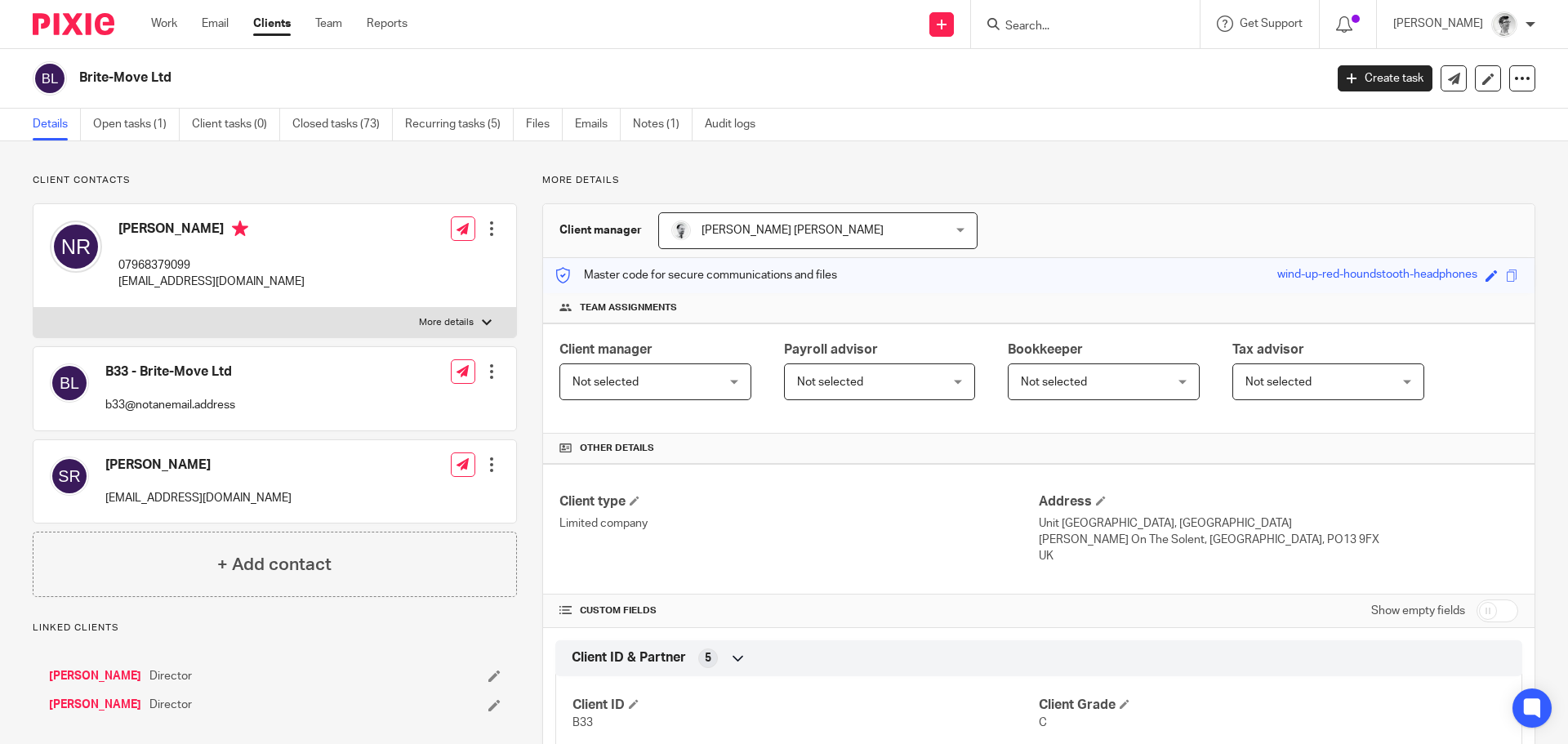
drag, startPoint x: 0, startPoint y: 0, endPoint x: 78, endPoint y: 77, distance: 109.6
click at [78, 77] on div "Brite-Move Ltd" at bounding box center [672, 78] width 1281 height 34
copy h2 "Brite-Move Ltd"
click at [1124, 30] on input "Search" at bounding box center [1077, 26] width 147 height 14
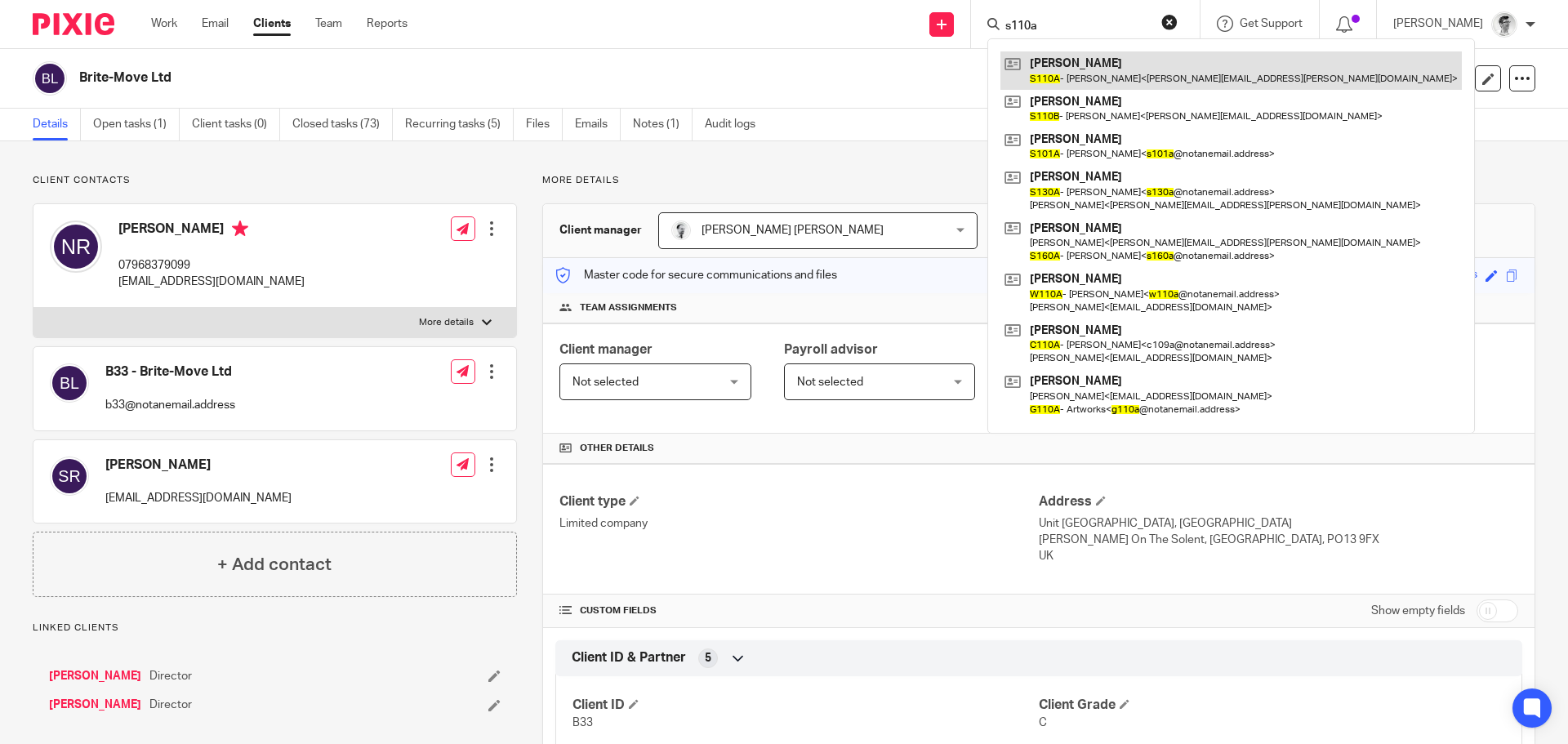
type input "s110a"
click at [1138, 80] on link at bounding box center [1232, 70] width 461 height 37
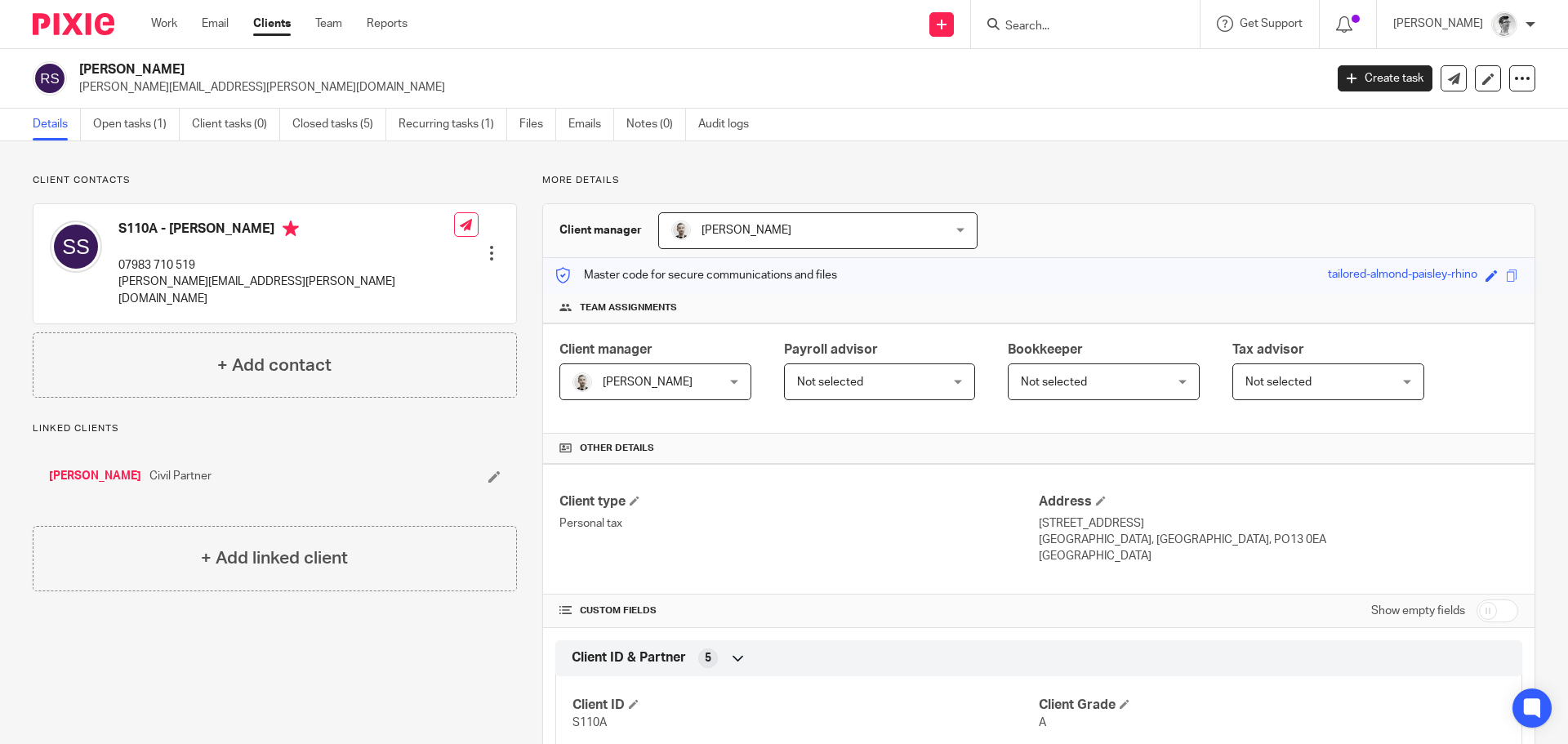
drag, startPoint x: 166, startPoint y: 66, endPoint x: 71, endPoint y: 71, distance: 95.1
click at [71, 71] on div "[PERSON_NAME] [PERSON_NAME][EMAIL_ADDRESS][PERSON_NAME][DOMAIN_NAME]" at bounding box center [672, 78] width 1281 height 34
copy div "[PERSON_NAME]"
click at [1046, 31] on input "Search" at bounding box center [1077, 26] width 147 height 14
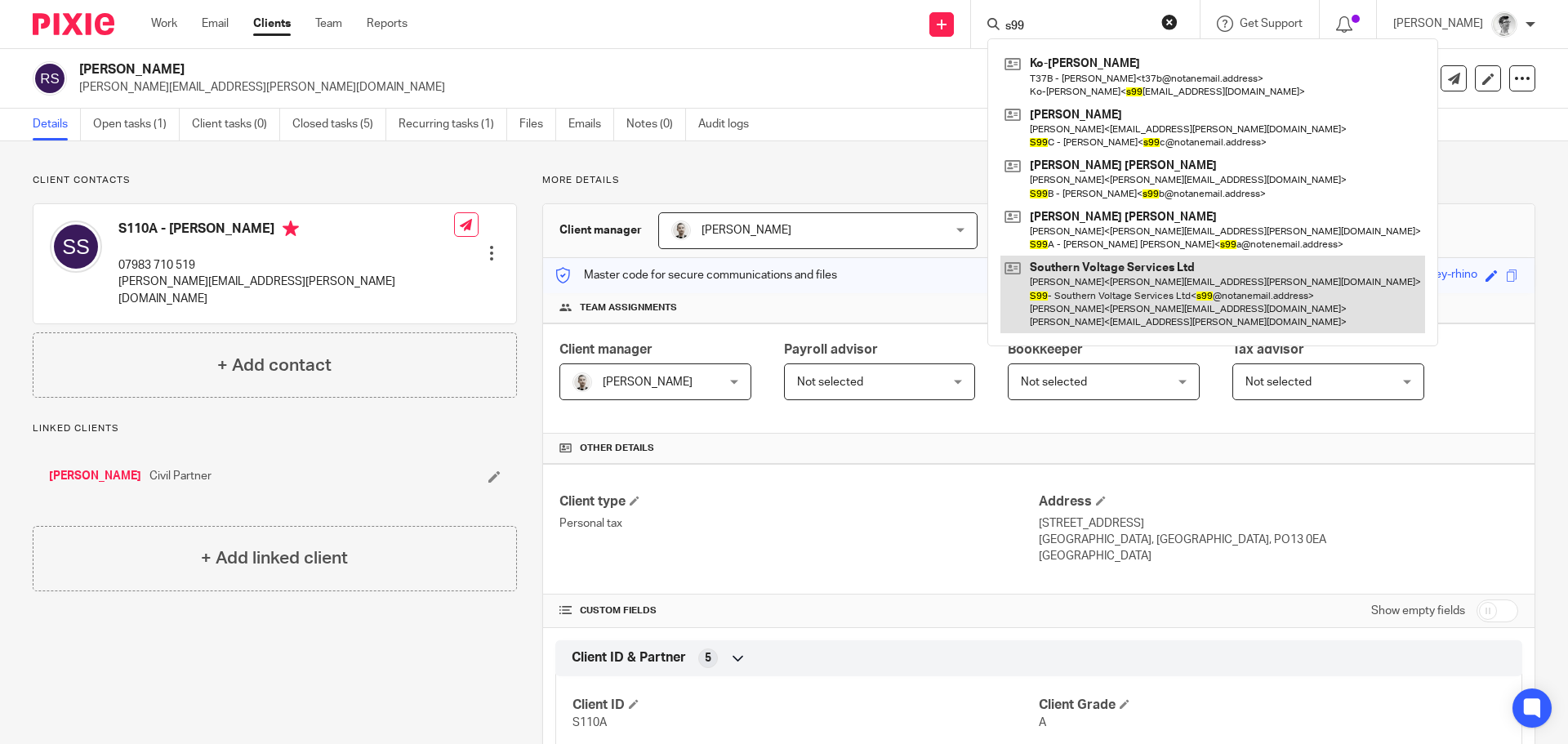
type input "s99"
click at [1086, 273] on link at bounding box center [1213, 294] width 425 height 77
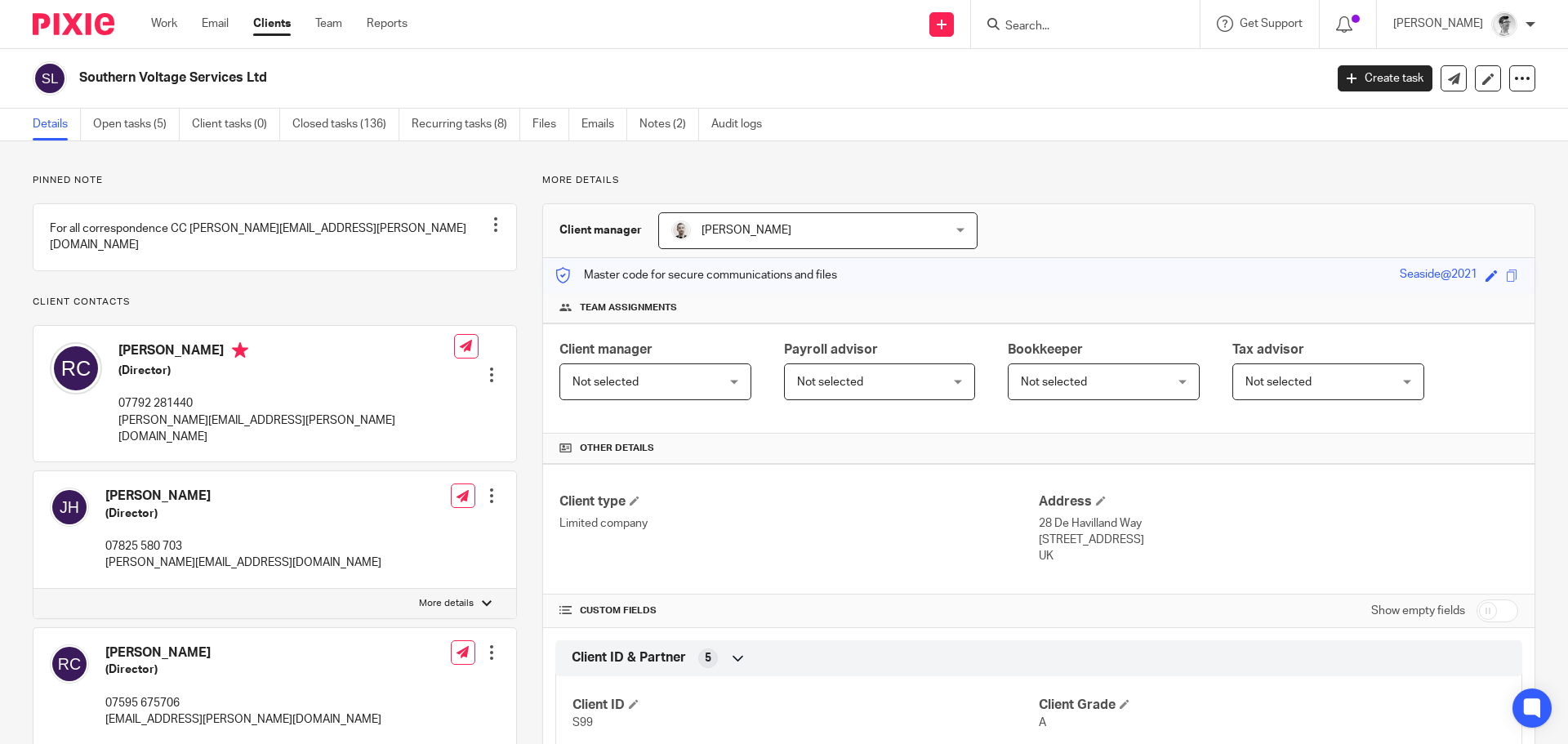
click at [72, 94] on div "Southern Voltage Services Ltd" at bounding box center [672, 78] width 1281 height 34
click at [295, 87] on h2 "Southern Voltage Services Ltd" at bounding box center [573, 78] width 987 height 17
drag, startPoint x: 296, startPoint y: 86, endPoint x: 79, endPoint y: 79, distance: 217.1
click at [79, 79] on h2 "Southern Voltage Services Ltd" at bounding box center [573, 78] width 987 height 17
copy h2 "Southern Voltage Services Ltd"
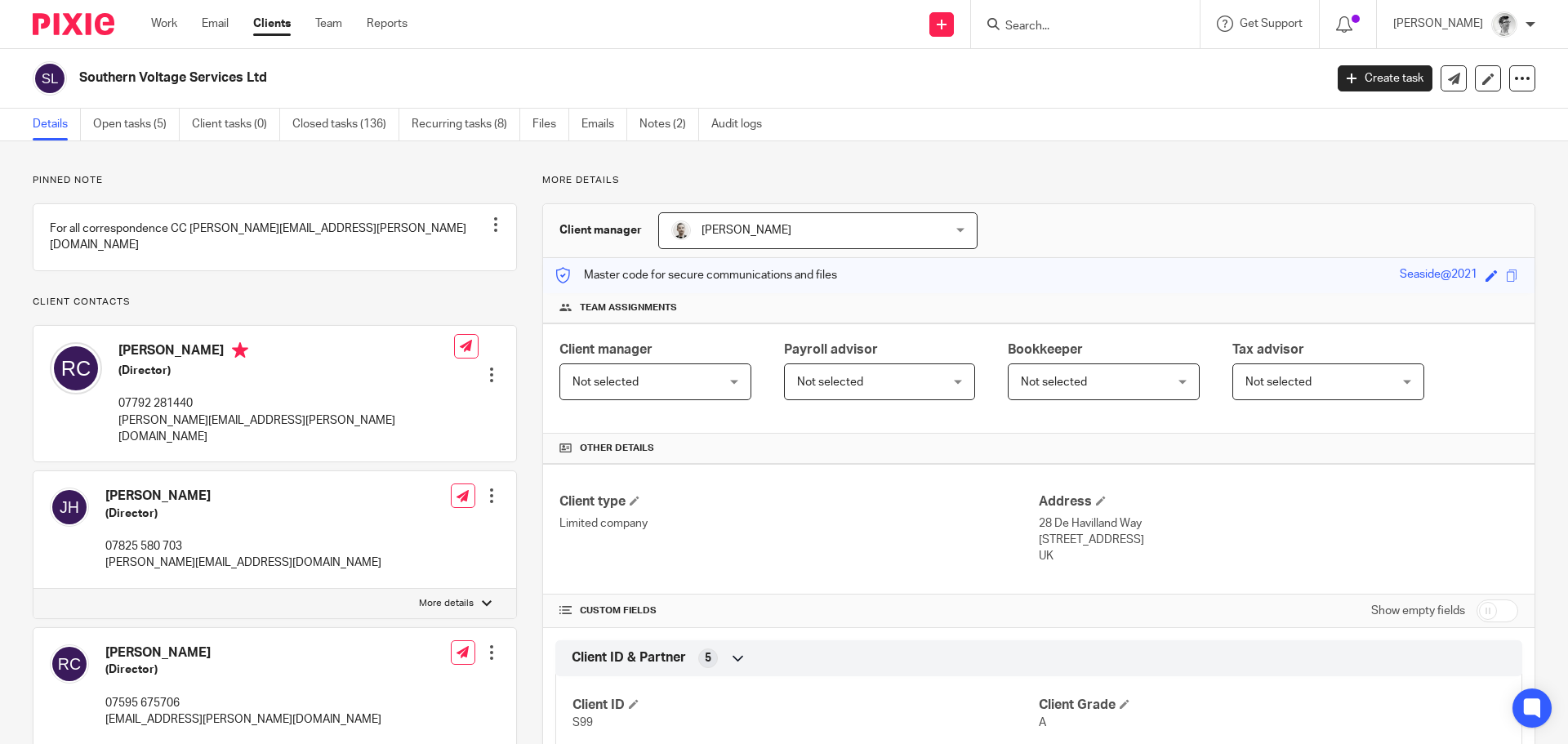
click at [1112, 20] on input "Search" at bounding box center [1077, 26] width 147 height 14
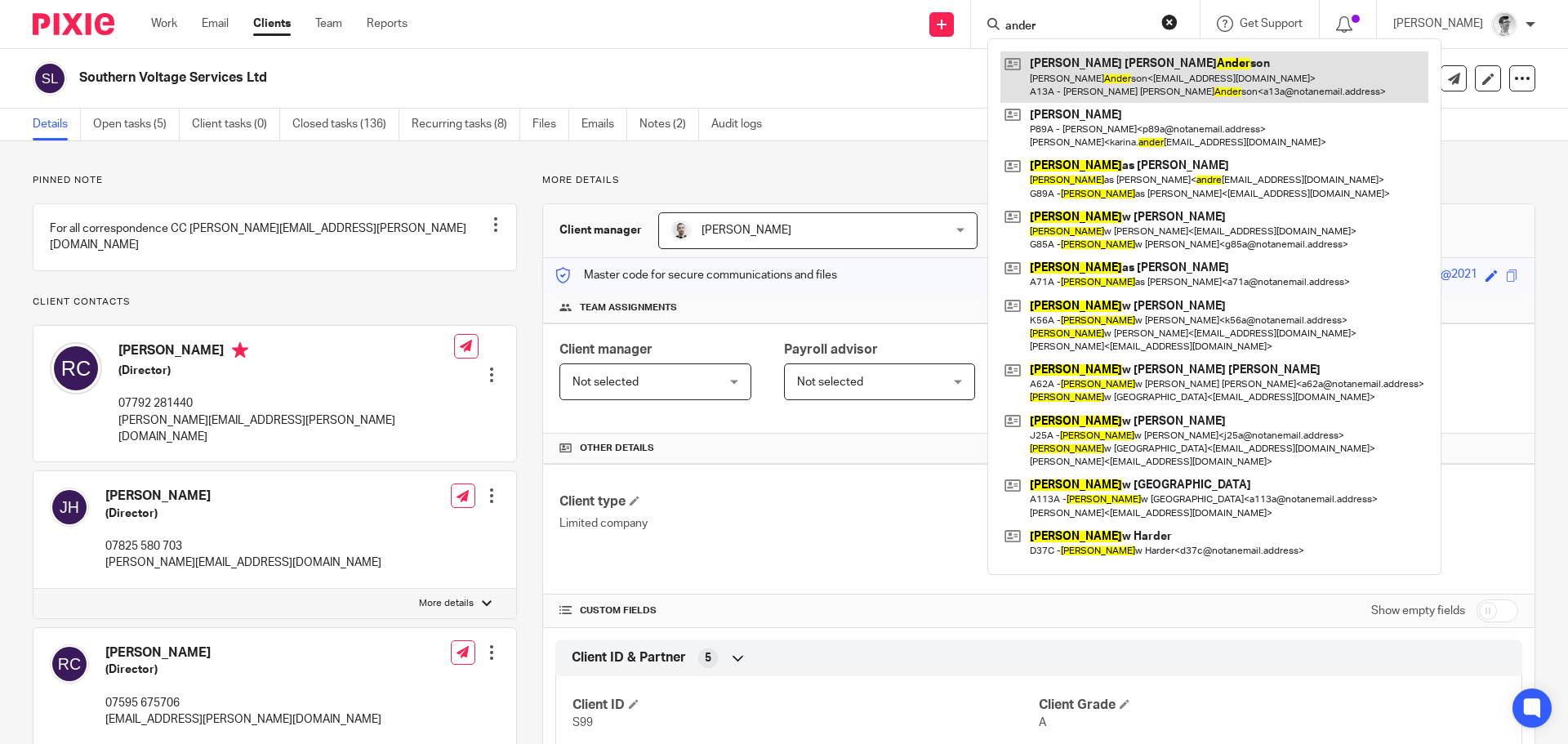
type input "ander"
click at [1151, 86] on link at bounding box center [1215, 76] width 428 height 50
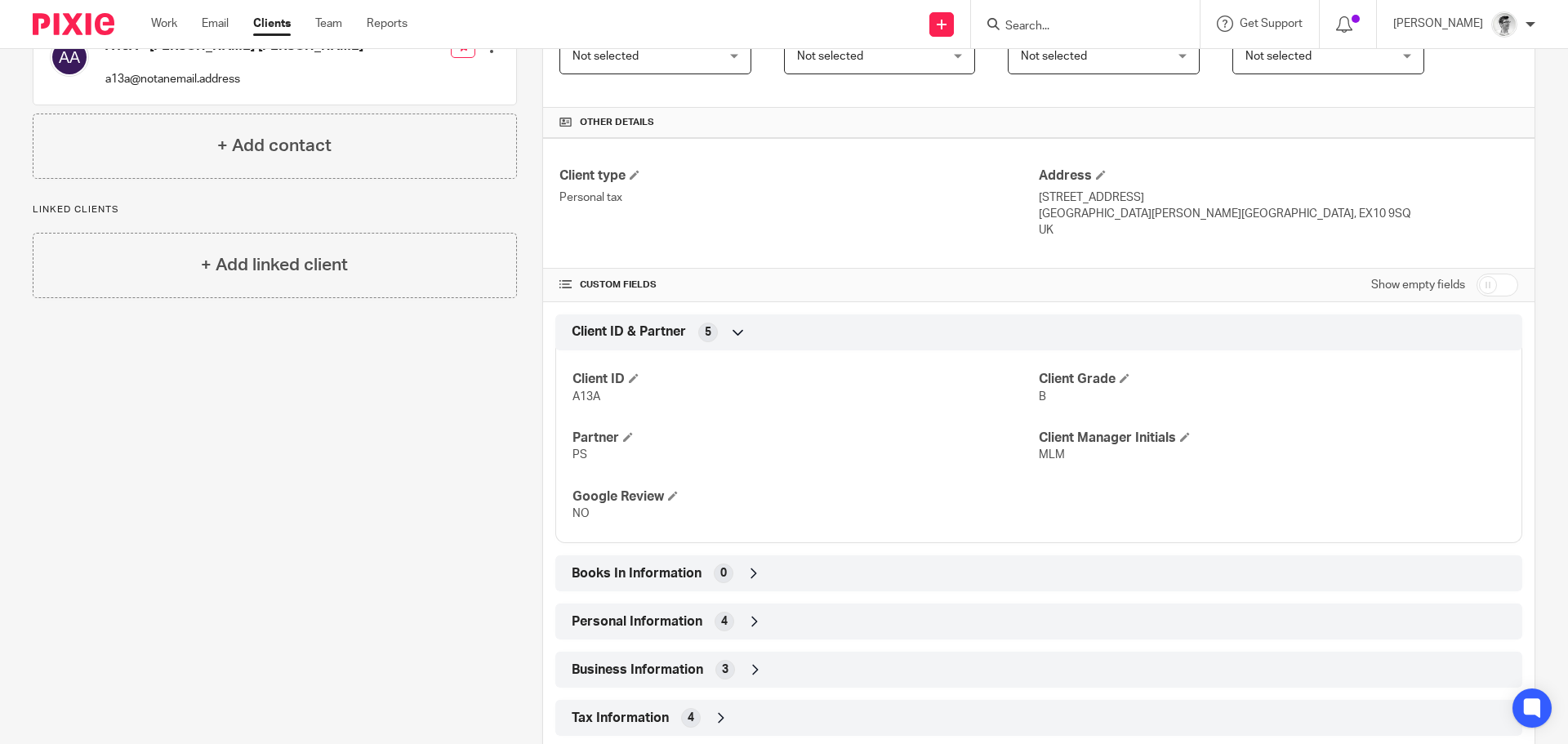
scroll to position [327, 0]
click at [746, 571] on icon at bounding box center [753, 572] width 16 height 16
click at [746, 572] on icon at bounding box center [753, 572] width 16 height 16
click at [1491, 286] on input "checkbox" at bounding box center [1497, 284] width 42 height 23
checkbox input "true"
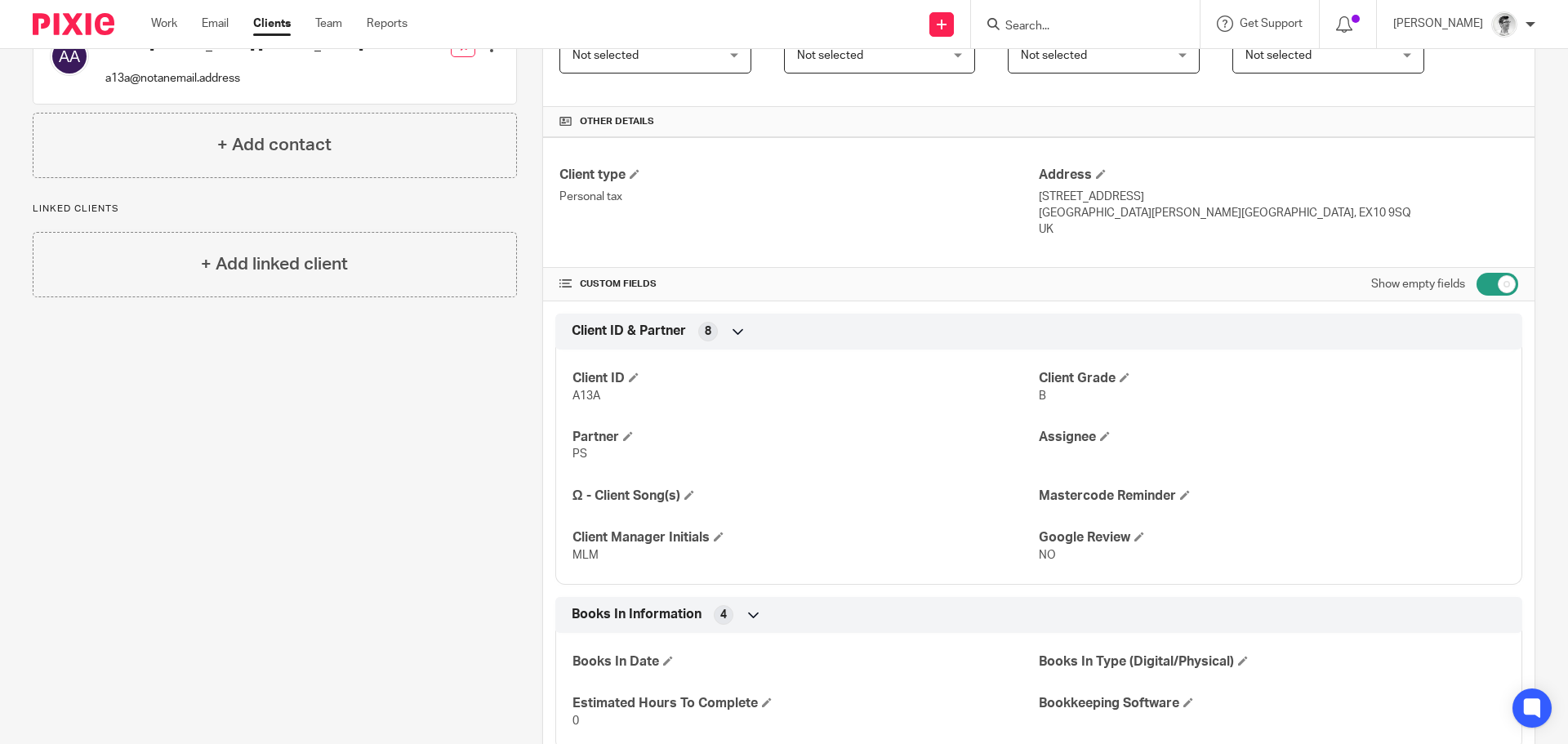
scroll to position [817, 0]
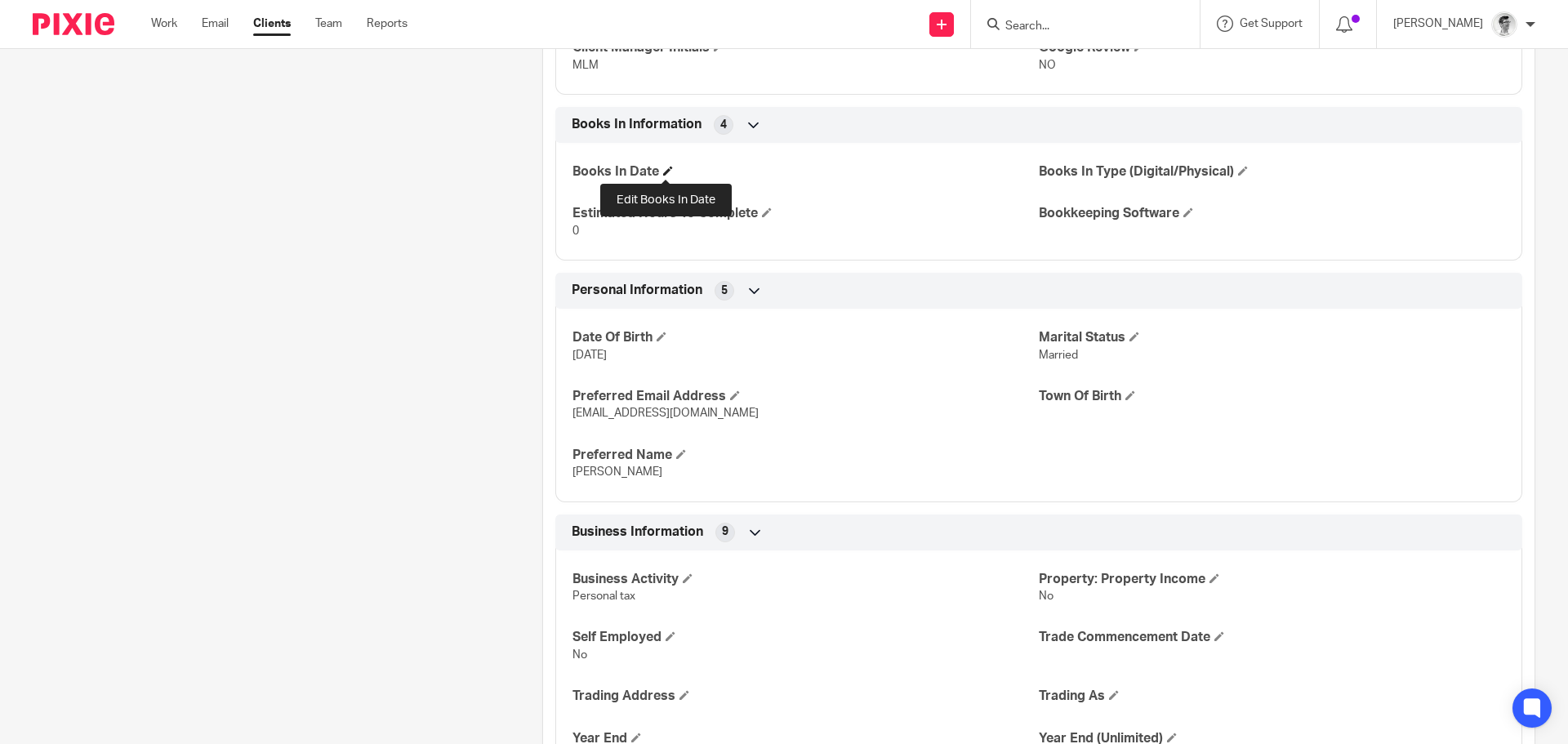
click at [668, 175] on span at bounding box center [668, 171] width 10 height 10
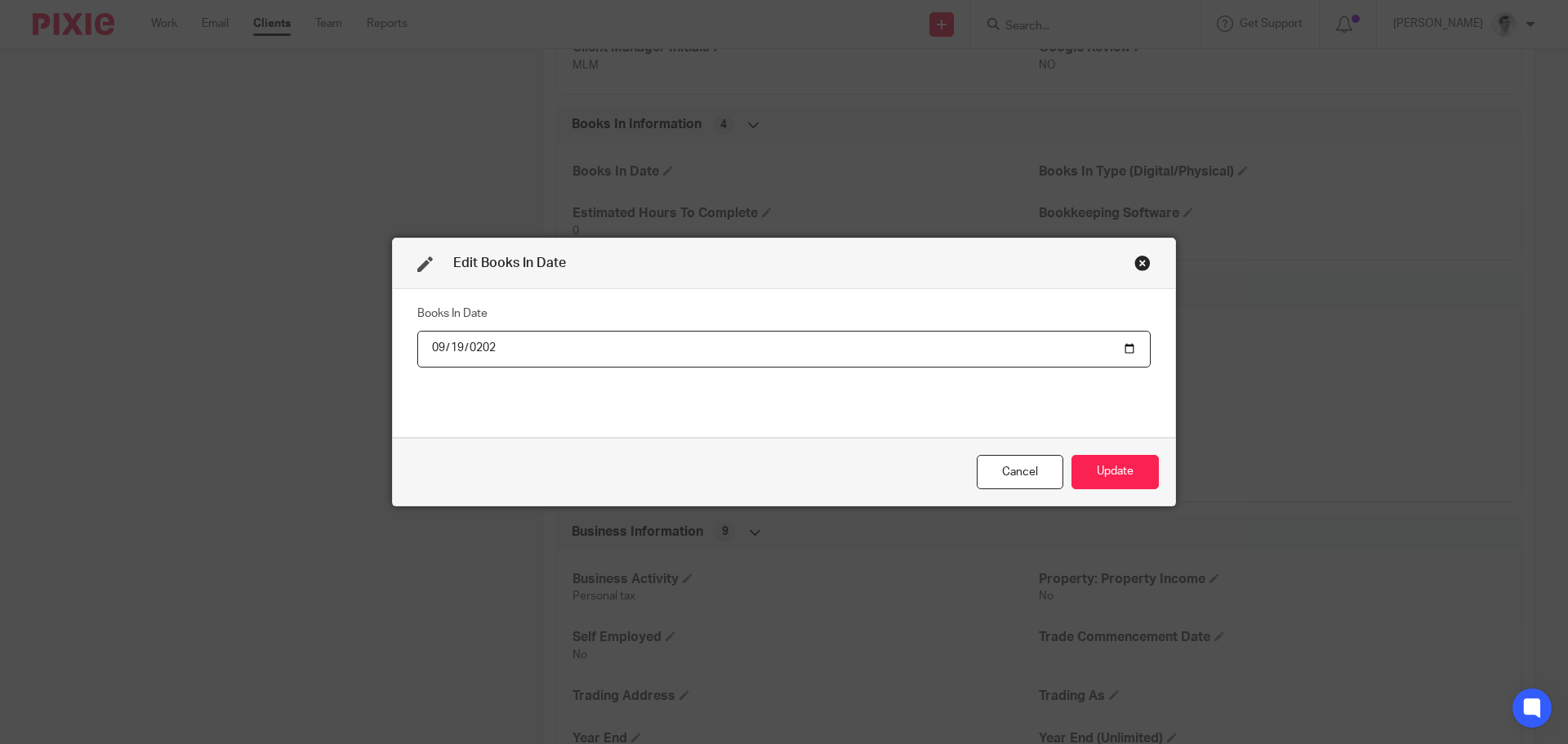
type input "2025-09-19"
click at [1140, 480] on button "Update" at bounding box center [1115, 472] width 88 height 35
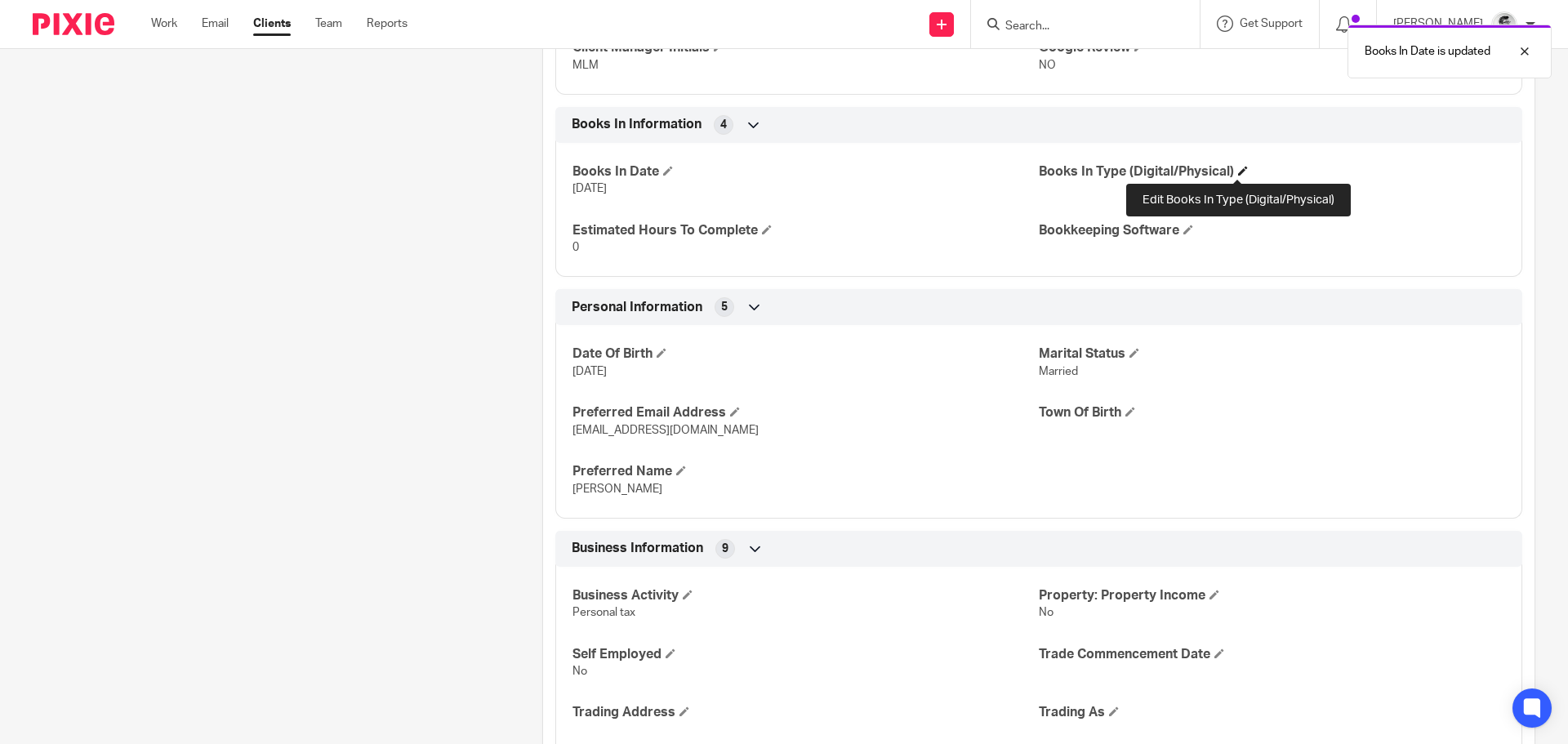
click at [1239, 169] on span at bounding box center [1244, 171] width 10 height 10
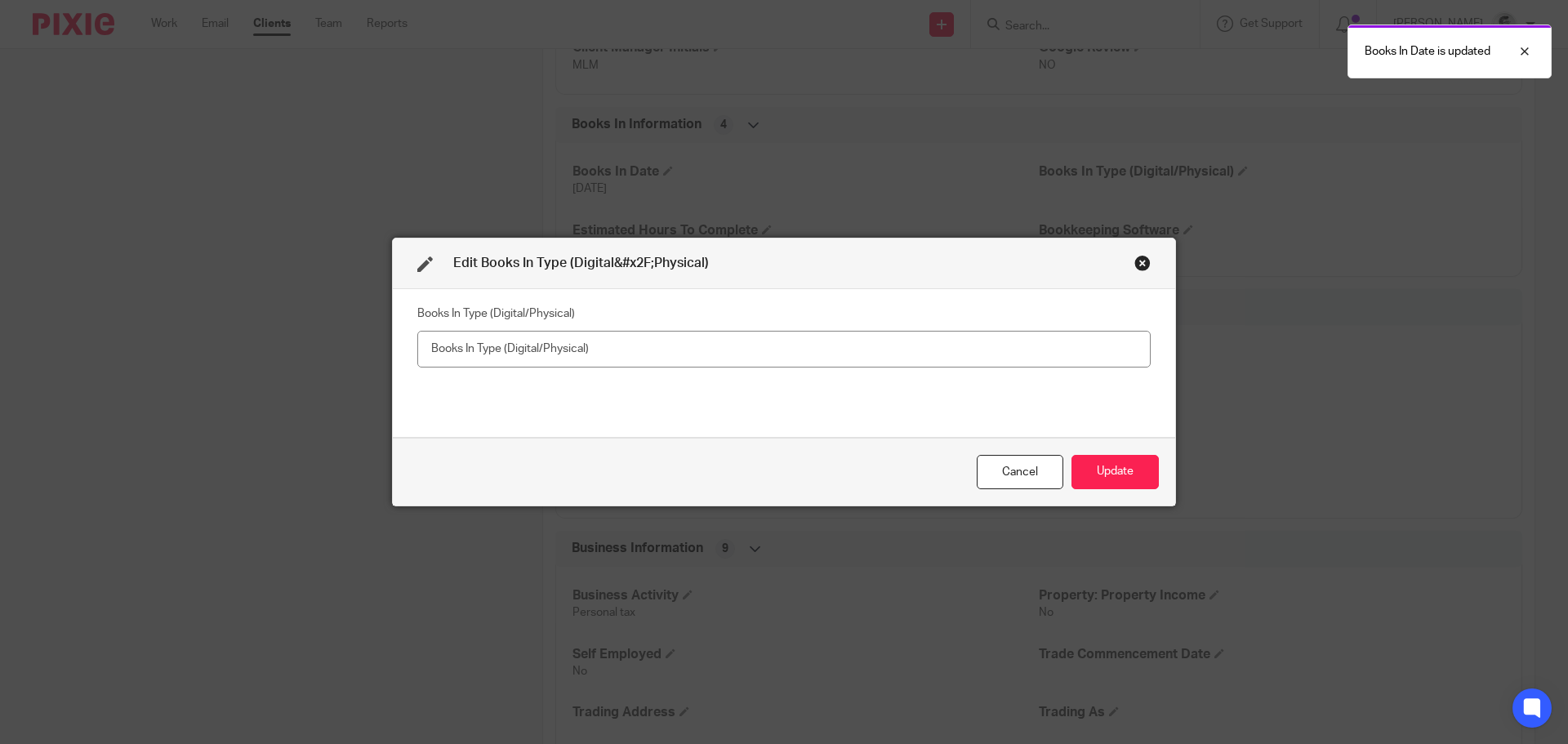
click at [794, 339] on input "text" at bounding box center [784, 349] width 734 height 37
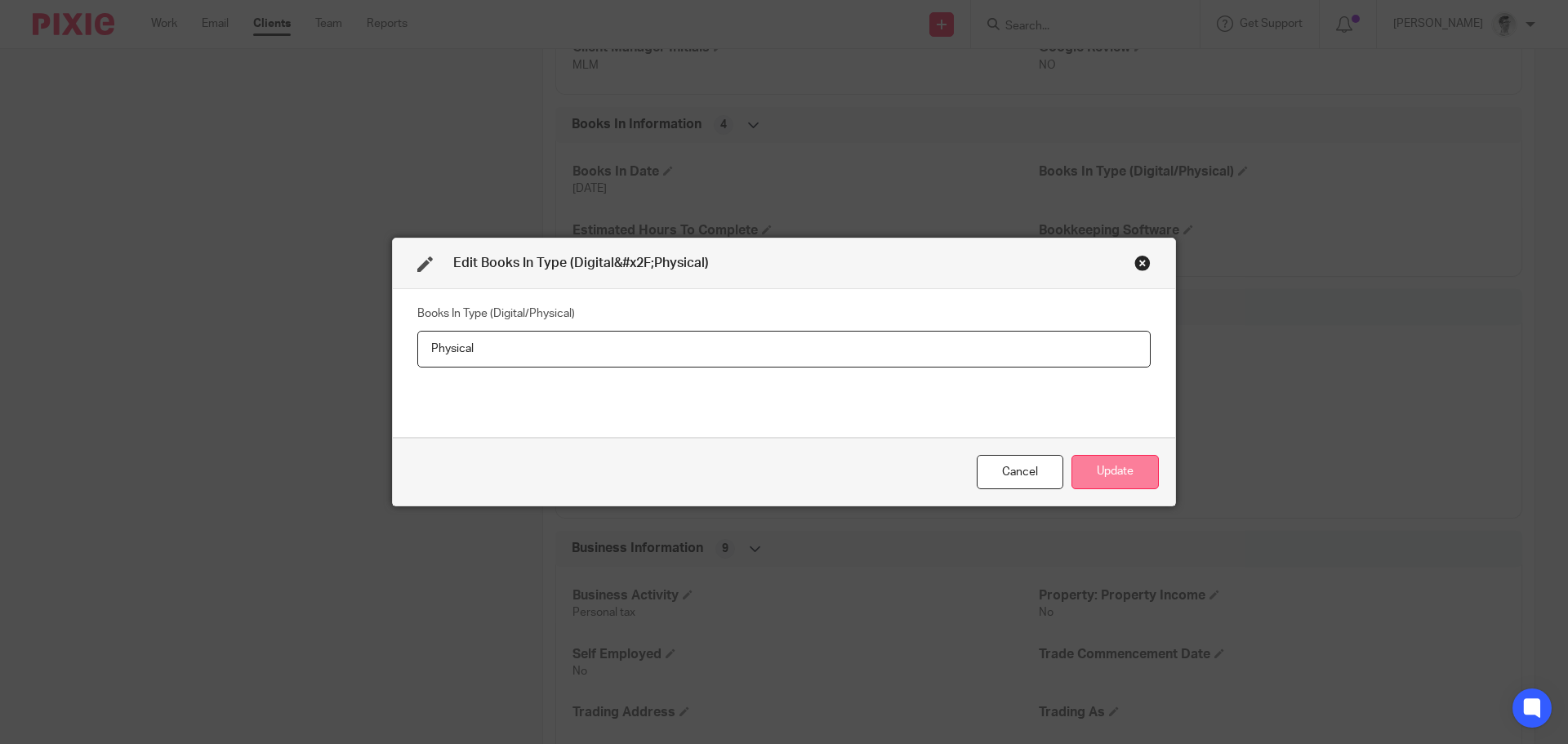
type input "Physical"
click at [1141, 466] on button "Update" at bounding box center [1115, 472] width 88 height 35
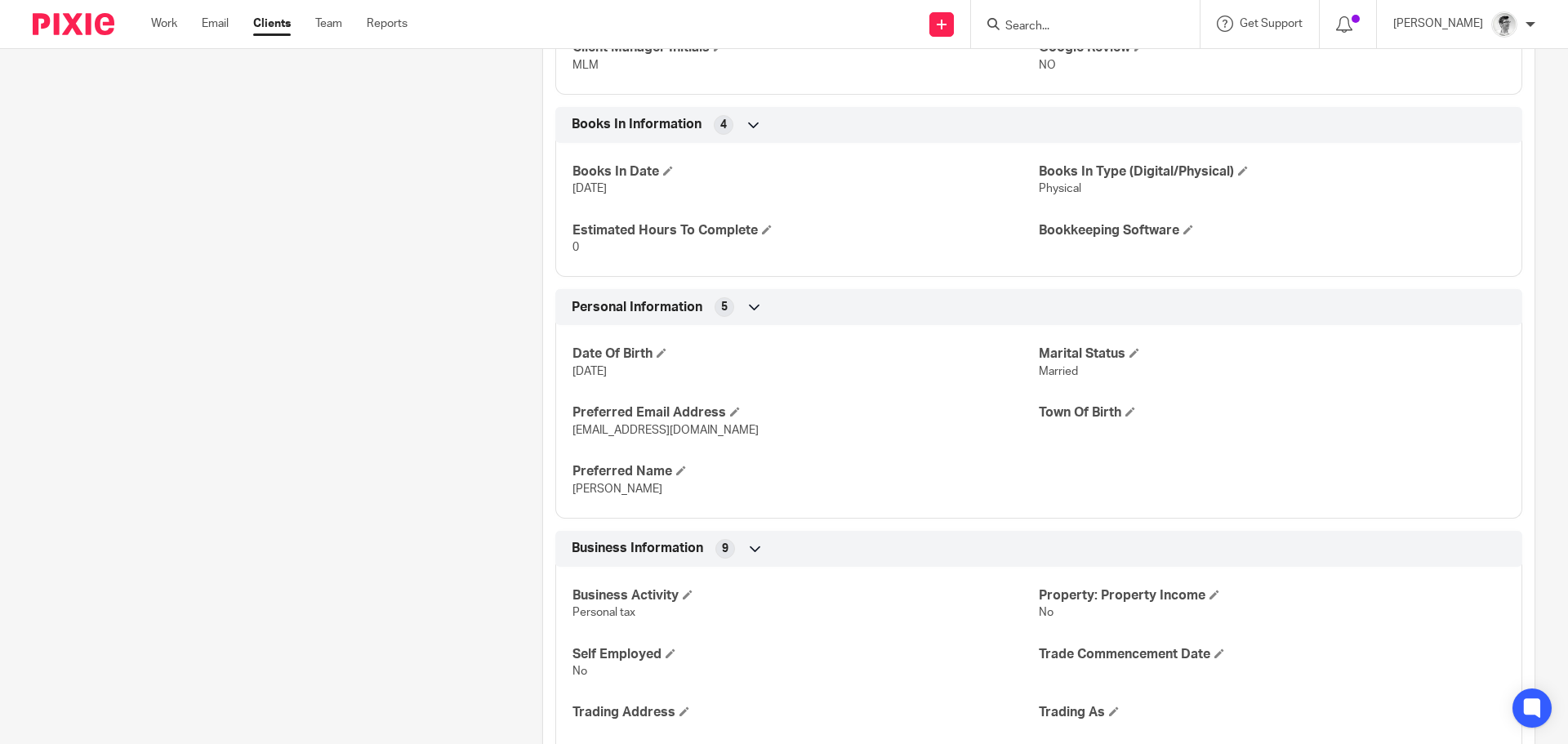
click at [1099, 26] on input "Search" at bounding box center [1077, 26] width 147 height 14
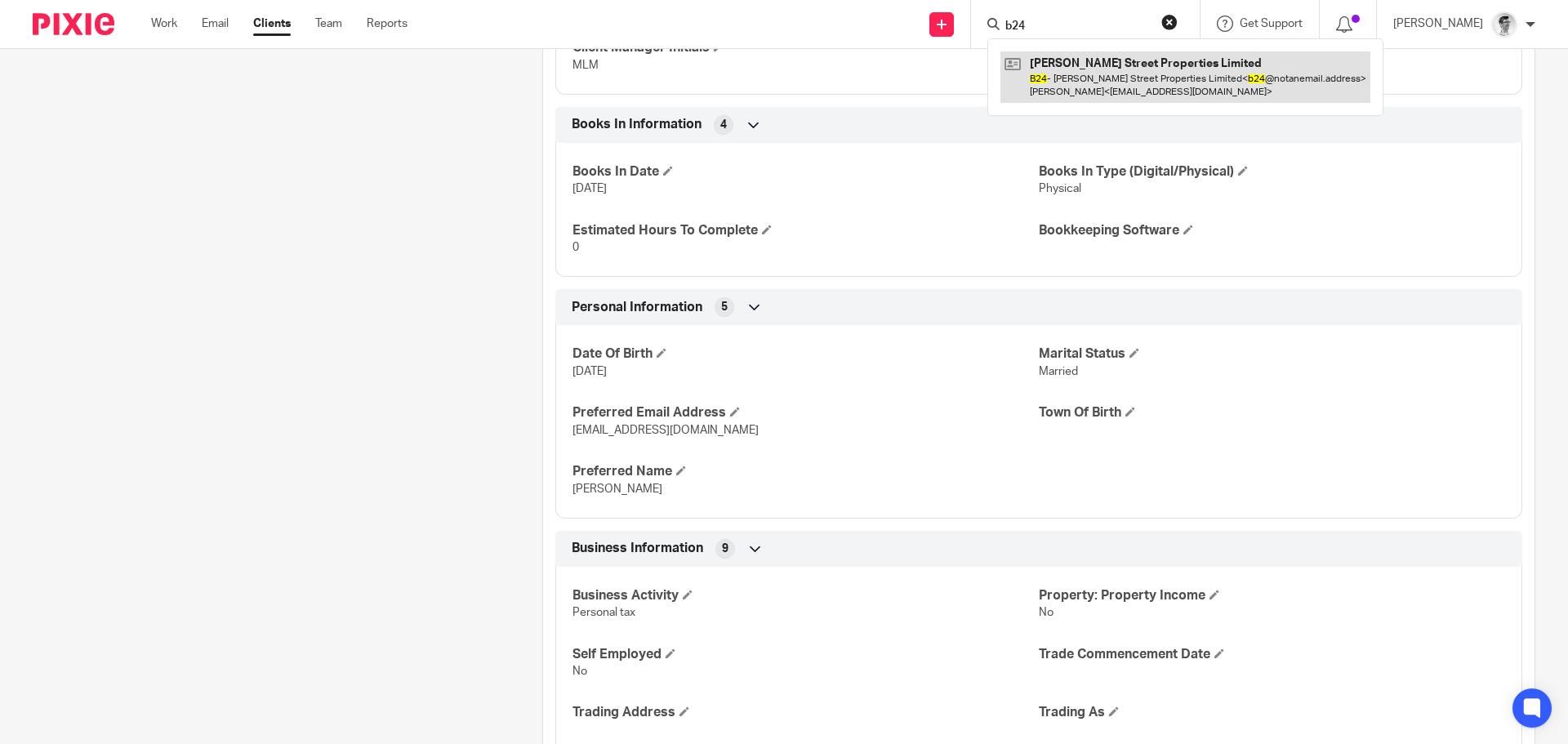
type input "b24"
click at [1095, 89] on link at bounding box center [1186, 76] width 370 height 50
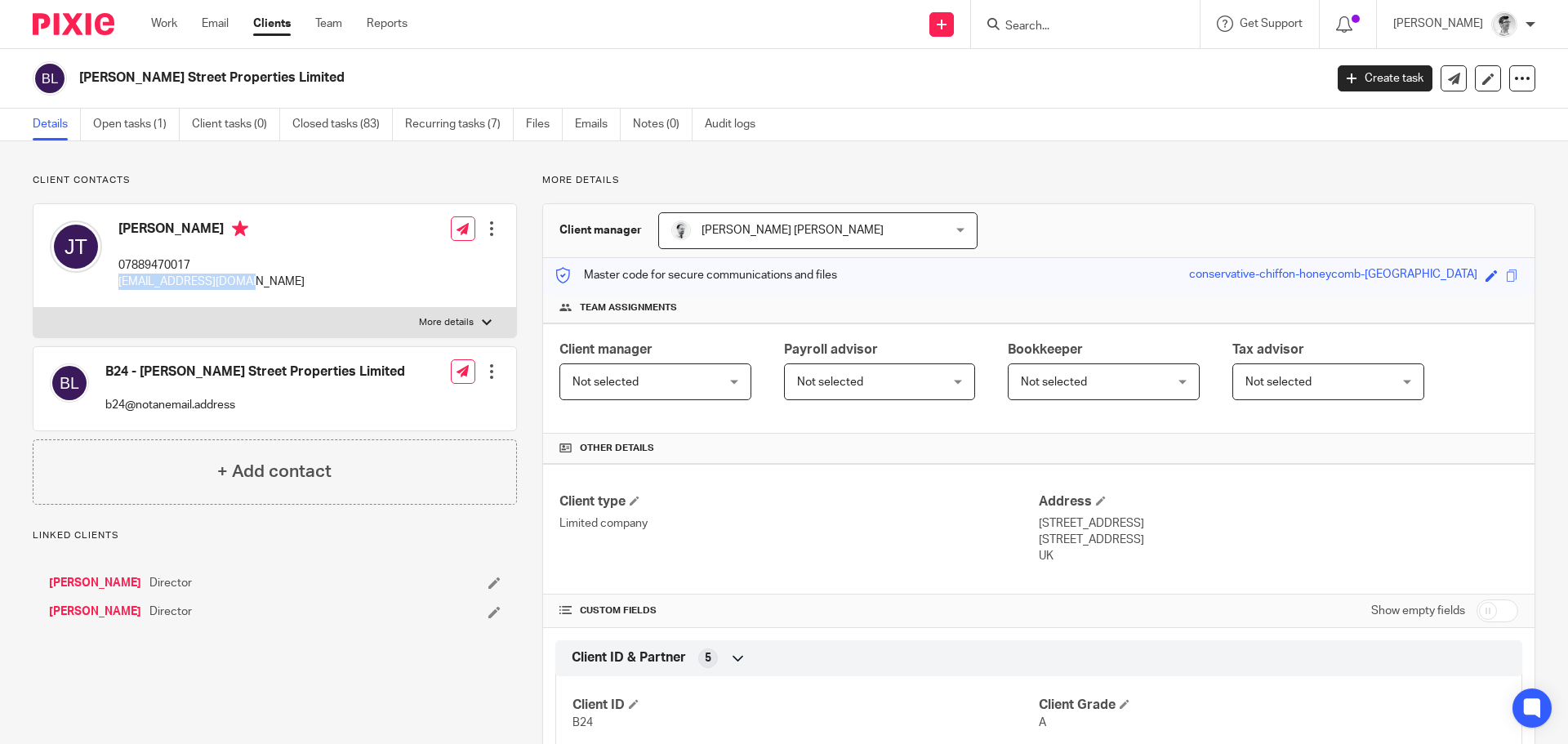
drag, startPoint x: 241, startPoint y: 284, endPoint x: 117, endPoint y: 289, distance: 124.1
click at [117, 289] on div "John Theodosiou 07889470017 bsp@brentstreet.co.uk" at bounding box center [177, 256] width 255 height 87
copy p "[EMAIL_ADDRESS][DOMAIN_NAME]"
click at [1083, 26] on input "Search" at bounding box center [1077, 26] width 147 height 14
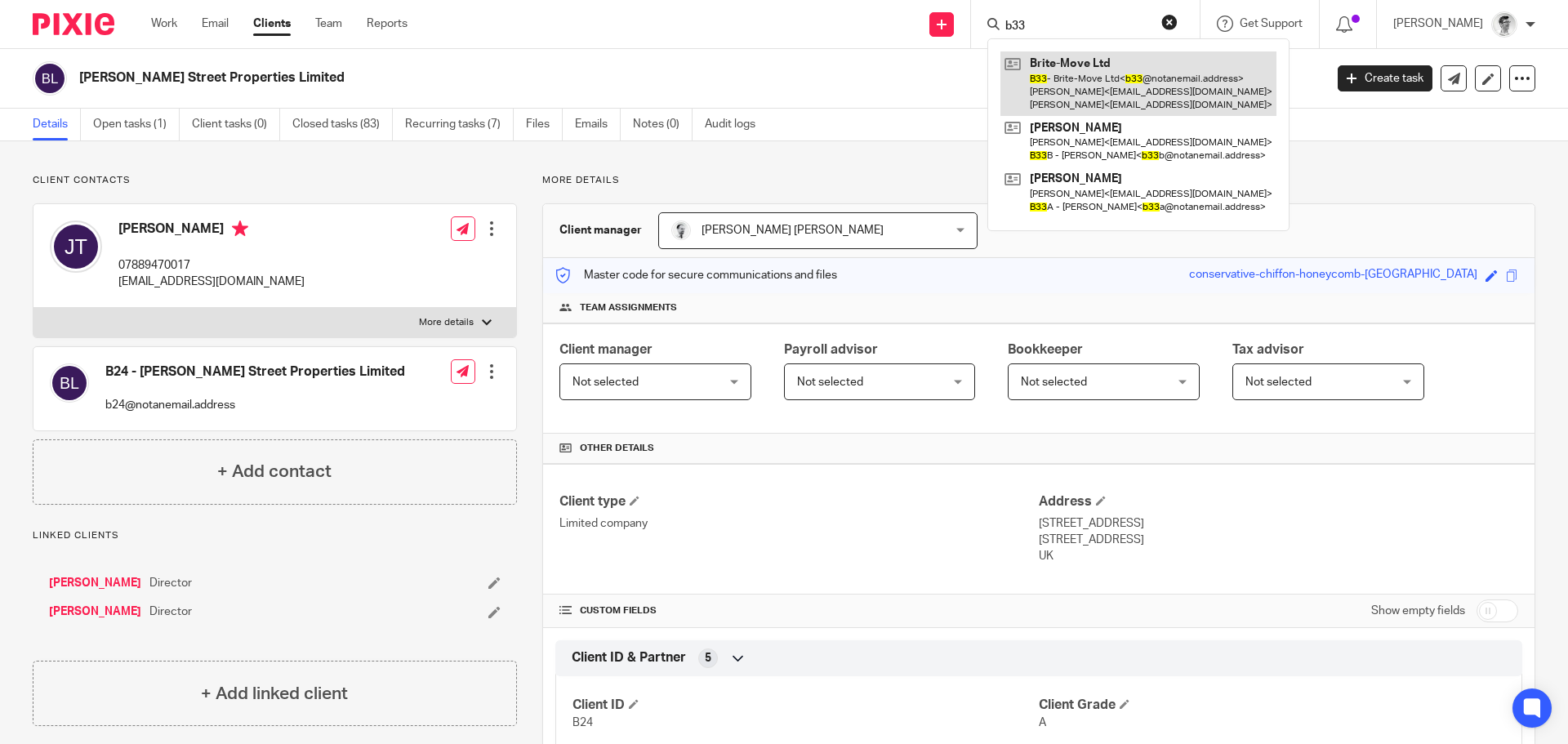
type input "b33"
click at [1071, 91] on link at bounding box center [1139, 83] width 276 height 65
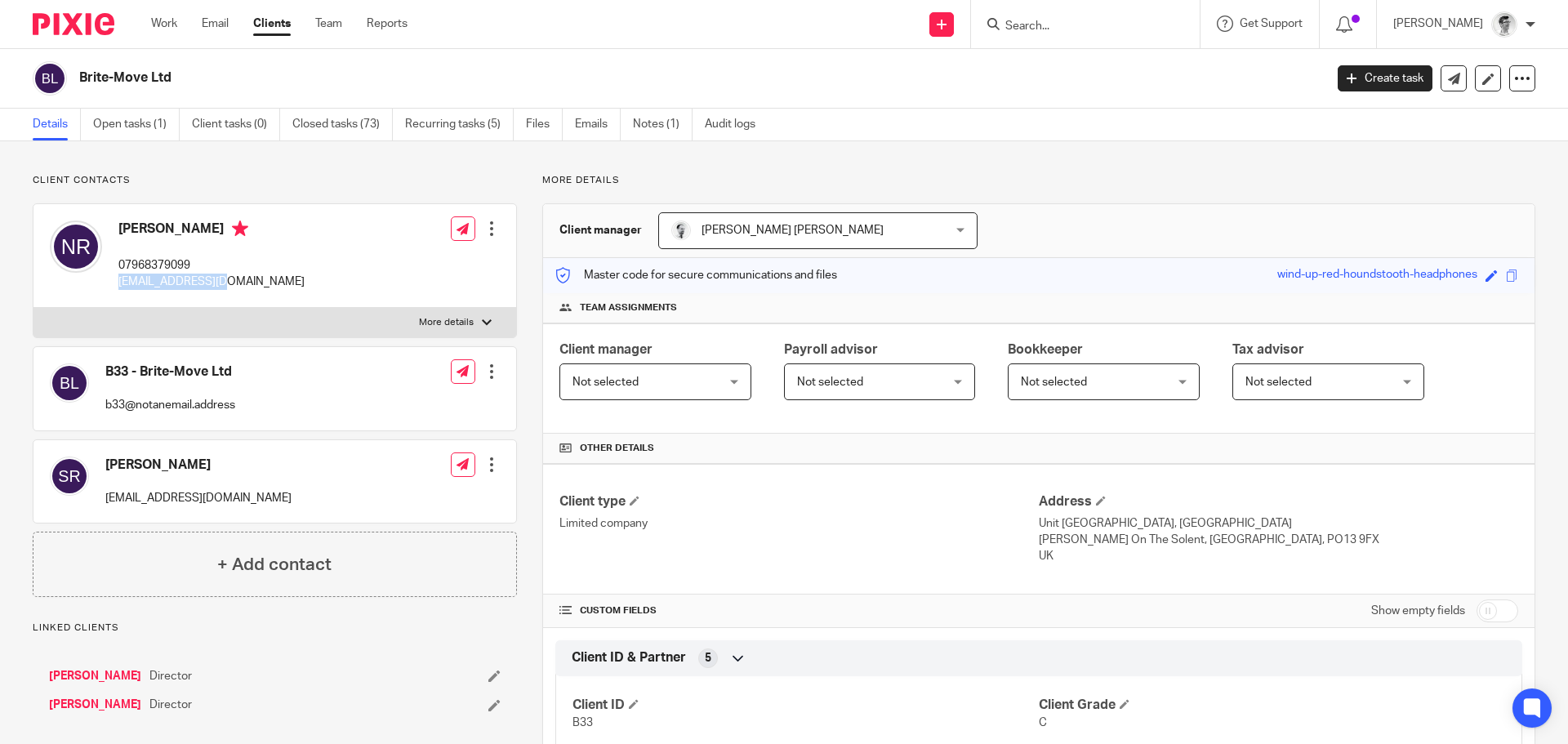
drag, startPoint x: 257, startPoint y: 278, endPoint x: 113, endPoint y: 289, distance: 144.4
click at [113, 289] on div "[PERSON_NAME] 07968379099 [EMAIL_ADDRESS][DOMAIN_NAME] Edit contact Create clie…" at bounding box center [274, 256] width 483 height 104
copy p "[EMAIL_ADDRESS][DOMAIN_NAME]"
click at [1096, 31] on input "Search" at bounding box center [1077, 26] width 147 height 14
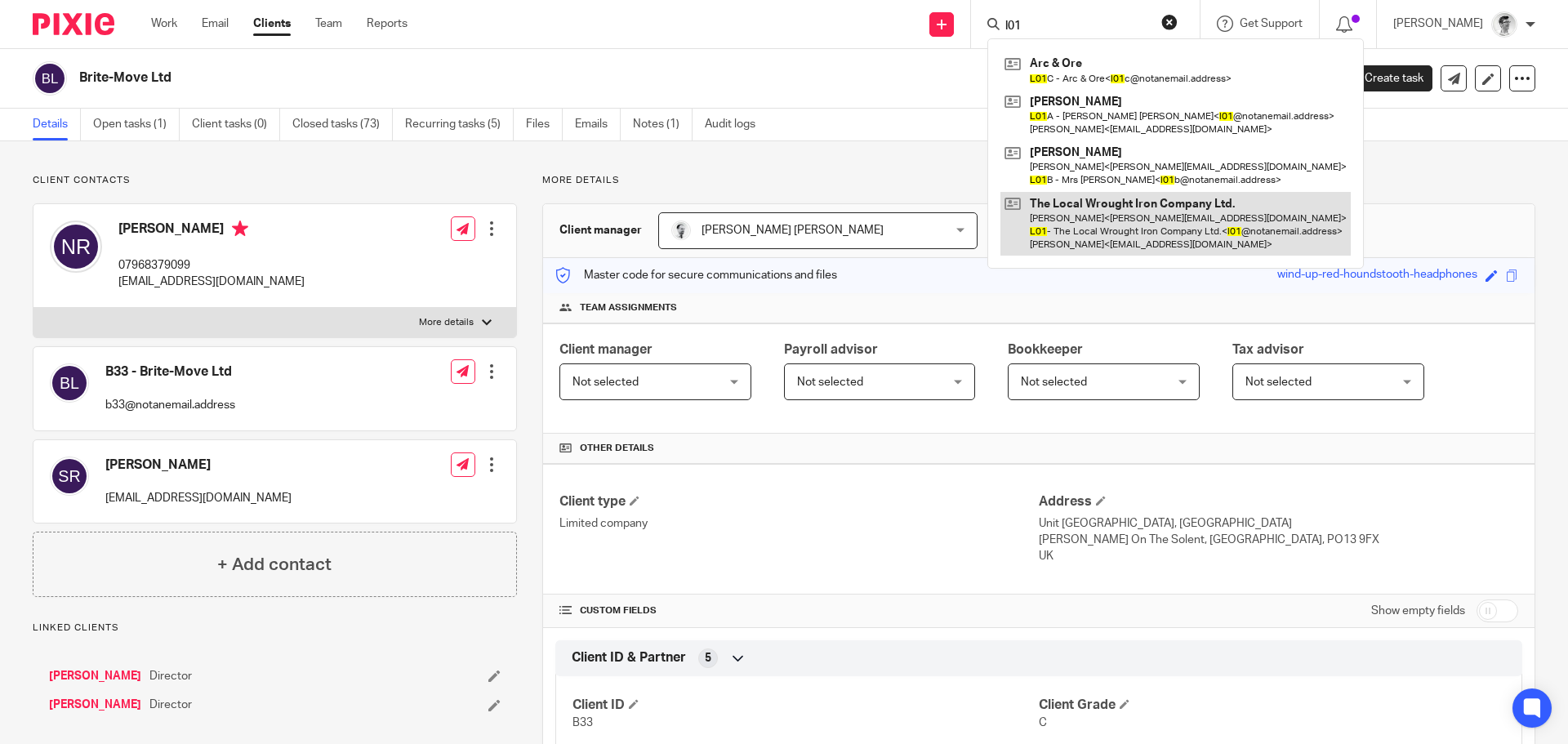
type input "l01"
click at [1116, 235] on link at bounding box center [1176, 225] width 351 height 65
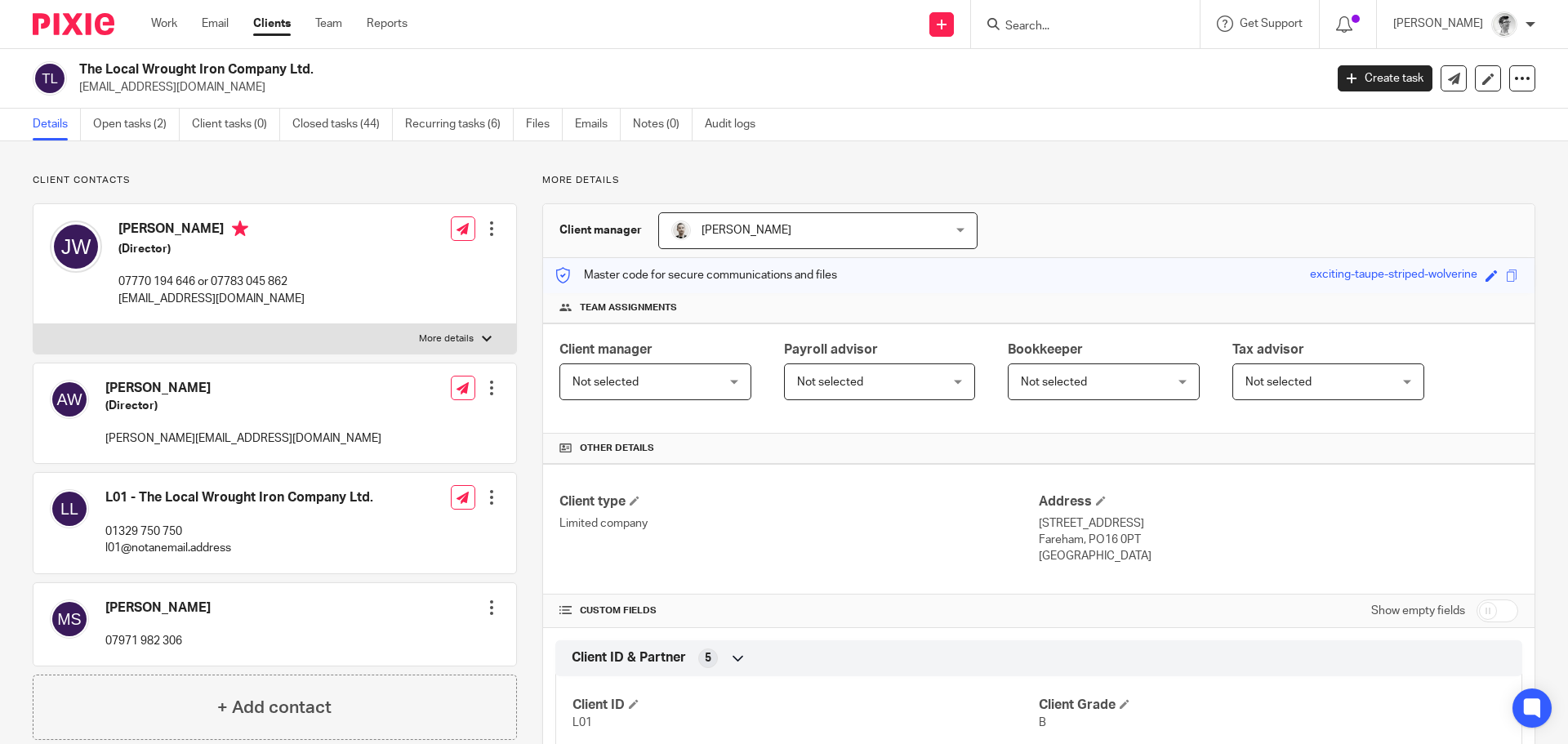
drag, startPoint x: 375, startPoint y: 295, endPoint x: 118, endPoint y: 309, distance: 257.4
click at [118, 309] on div "[PERSON_NAME] (Director) 07770 194 646 or 07783 045 862 [EMAIL_ADDRESS][DOMAIN_…" at bounding box center [274, 264] width 483 height 120
copy p "[EMAIL_ADDRESS][DOMAIN_NAME]"
click at [1100, 31] on input "Search" at bounding box center [1077, 26] width 147 height 14
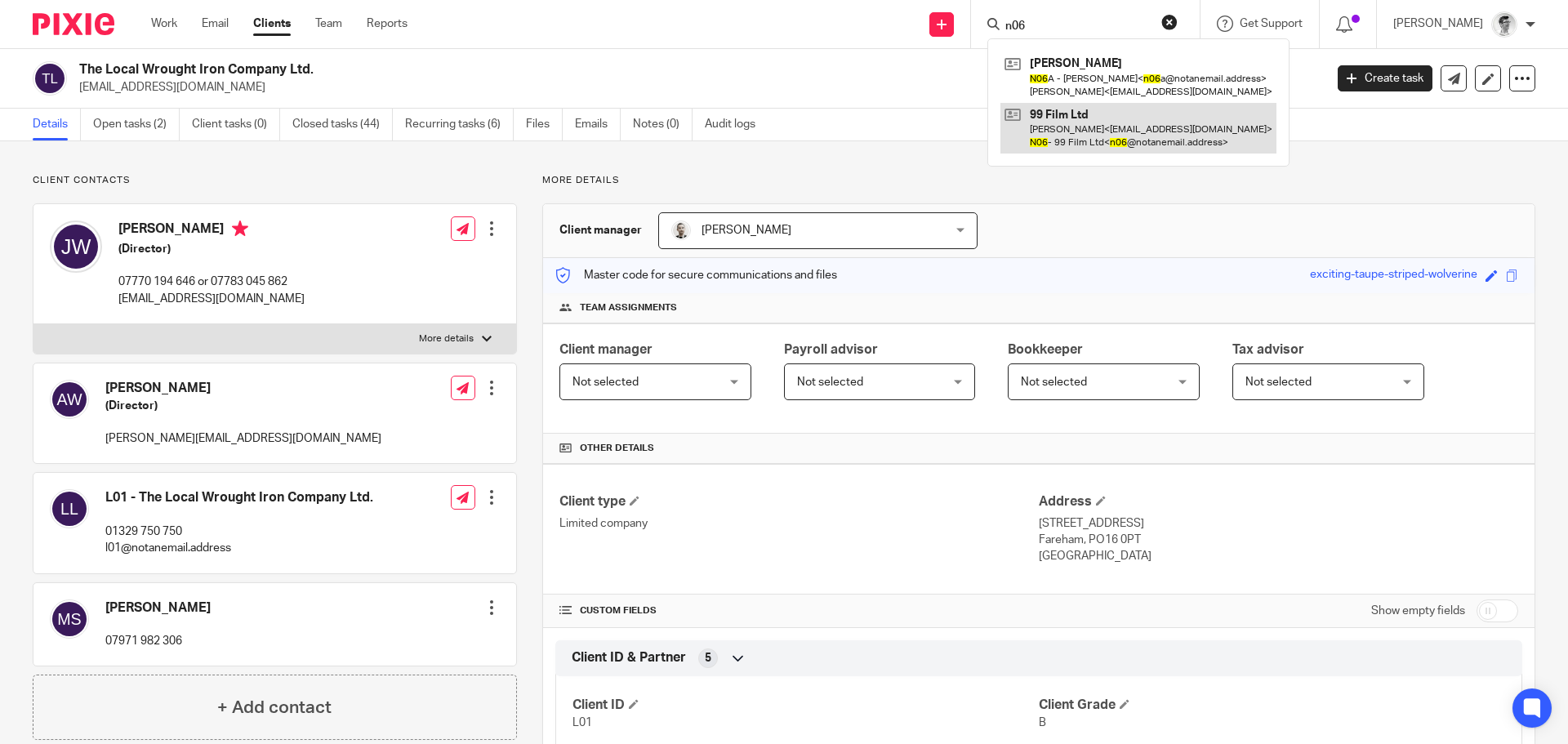
type input "n06"
click at [1109, 129] on link at bounding box center [1139, 128] width 276 height 50
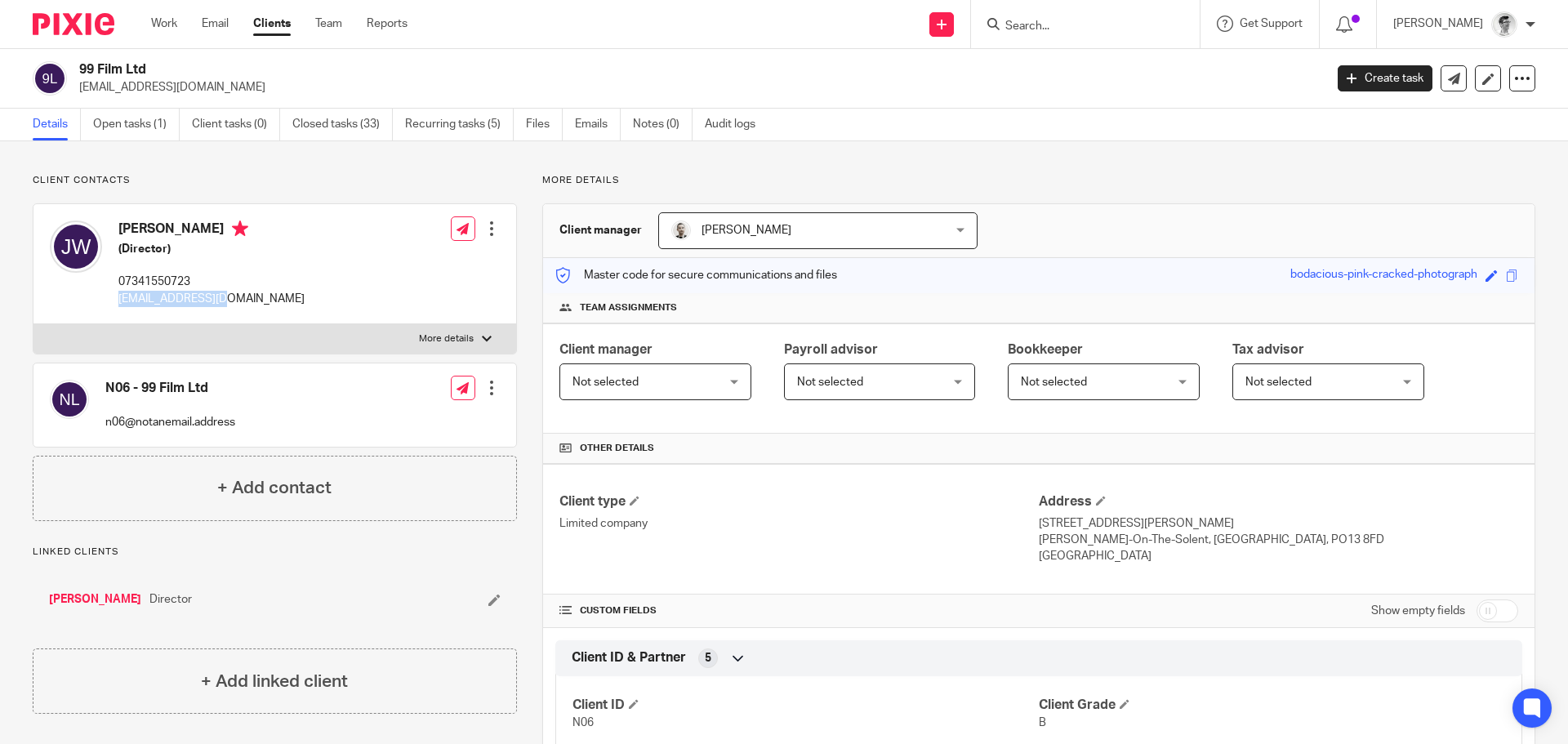
drag, startPoint x: 237, startPoint y: 295, endPoint x: 119, endPoint y: 298, distance: 118.0
click at [119, 298] on p "josh@99film.co.uk" at bounding box center [211, 299] width 186 height 16
copy p "josh@99film.co.uk"
click at [1131, 20] on input "Search" at bounding box center [1077, 26] width 147 height 14
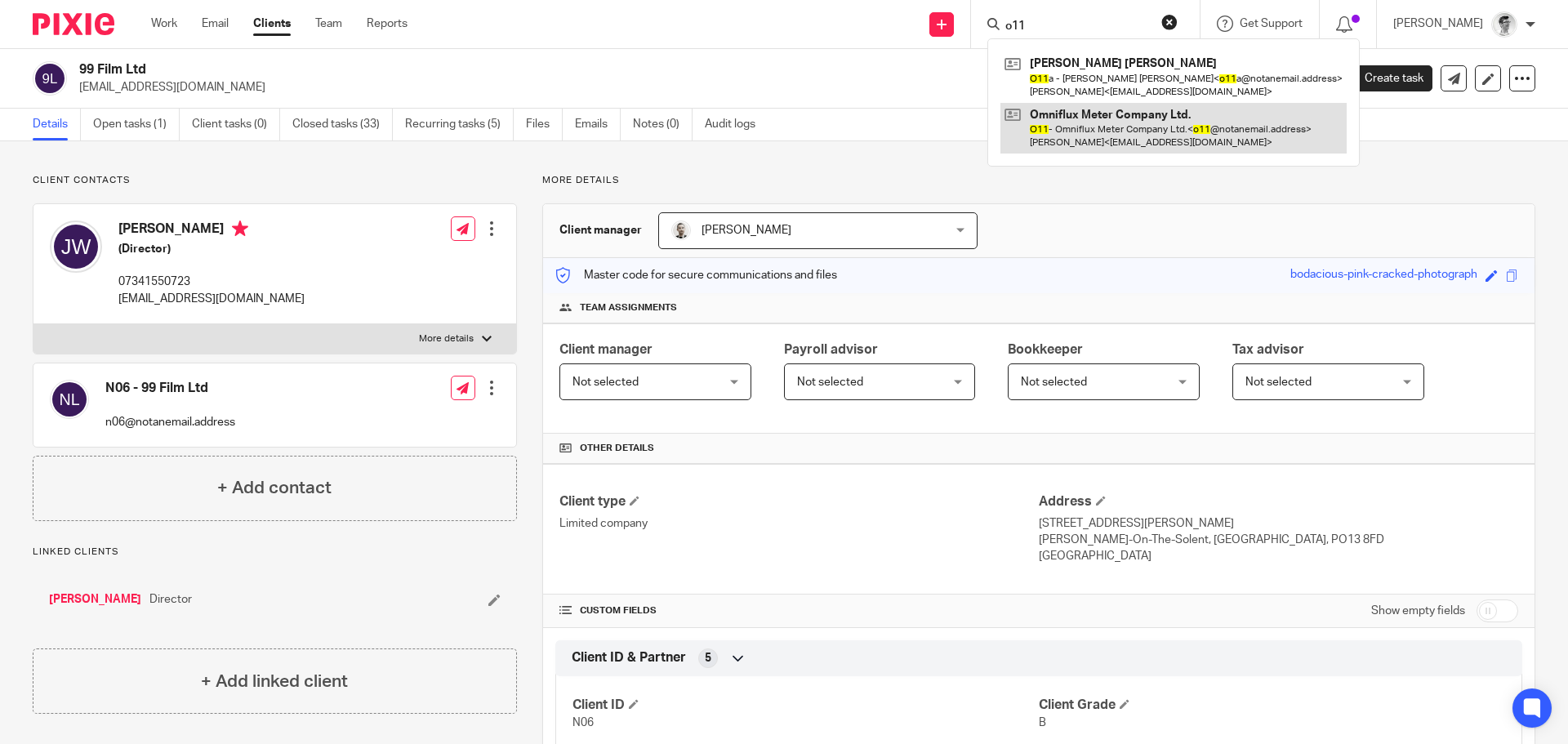
type input "o11"
click at [1170, 119] on link at bounding box center [1174, 128] width 346 height 50
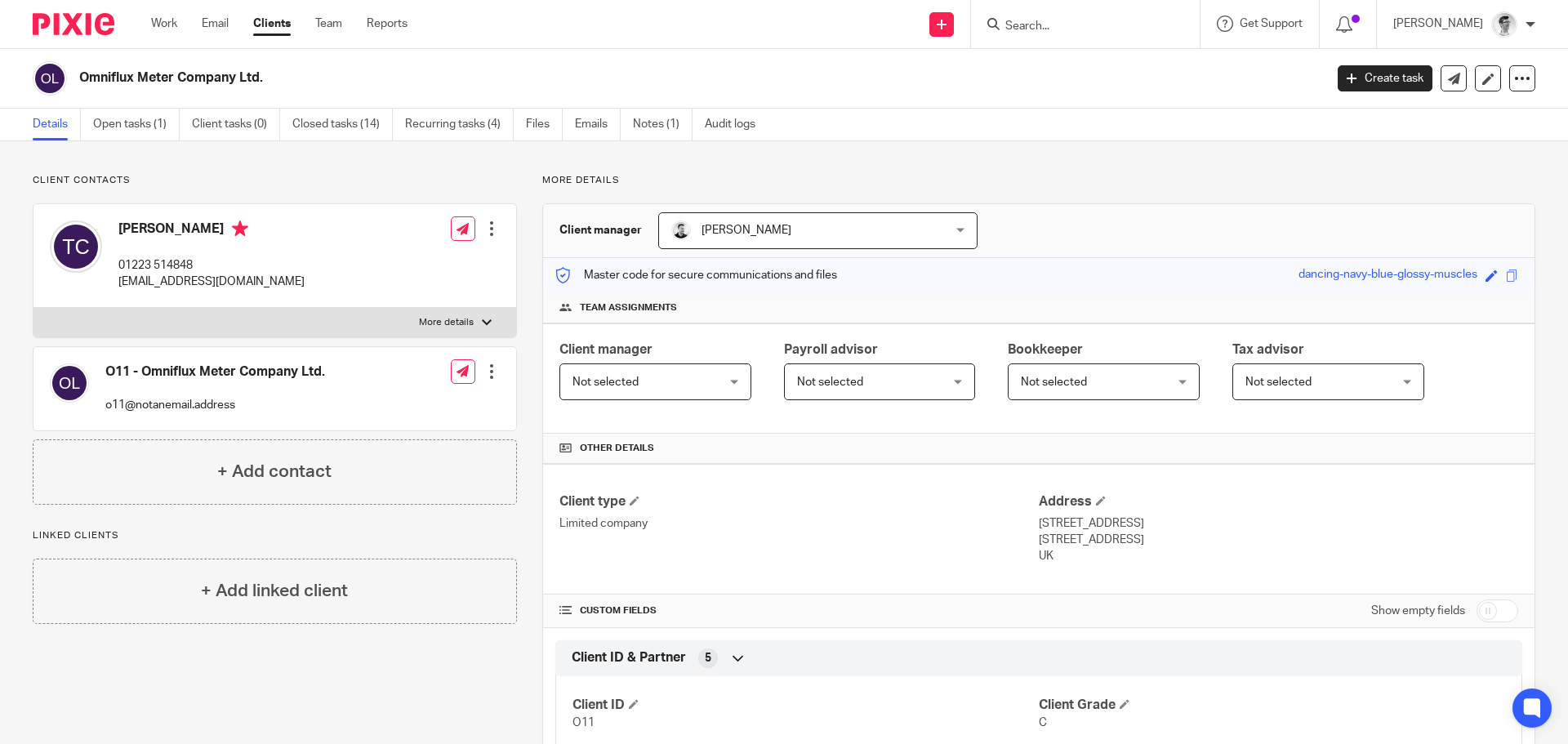
drag, startPoint x: 288, startPoint y: 270, endPoint x: 276, endPoint y: 293, distance: 25.9
click at [276, 293] on div "[PERSON_NAME] 01223 514848 [EMAIL_ADDRESS][DOMAIN_NAME] Edit contact Create cli…" at bounding box center [274, 256] width 483 height 104
copy div "[EMAIL_ADDRESS][DOMAIN_NAME]"
click at [1050, 31] on input "Search" at bounding box center [1077, 26] width 147 height 14
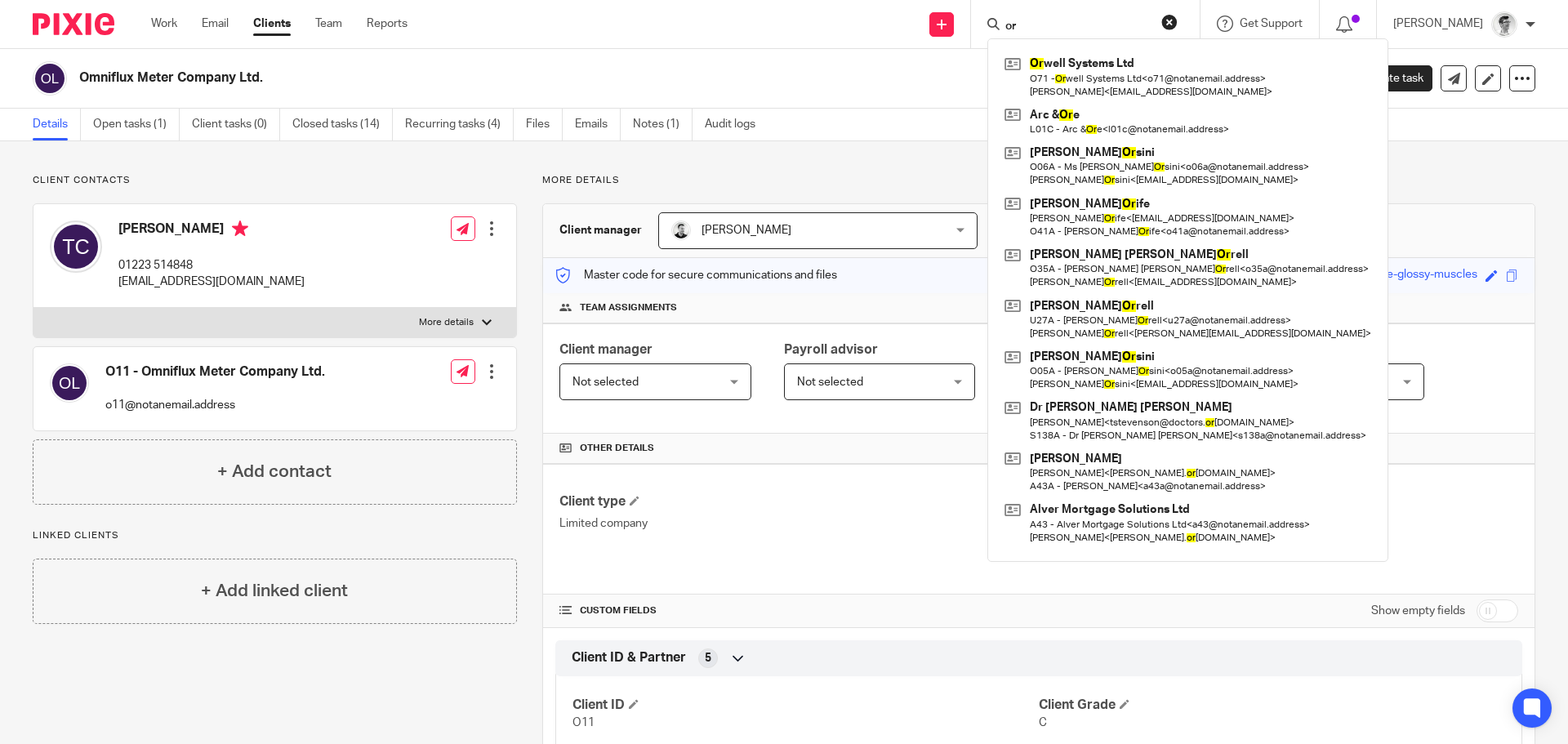
type input "or"
